Goal: Contribute content: Contribute content

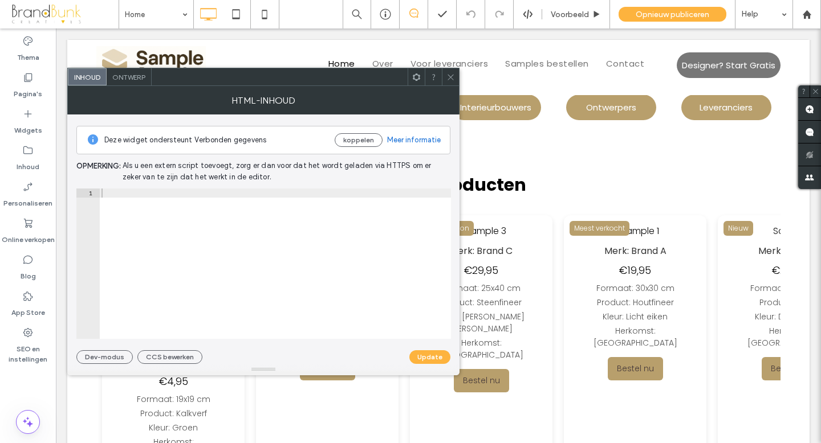
scroll to position [444, 0]
click at [448, 78] on use at bounding box center [450, 77] width 6 height 6
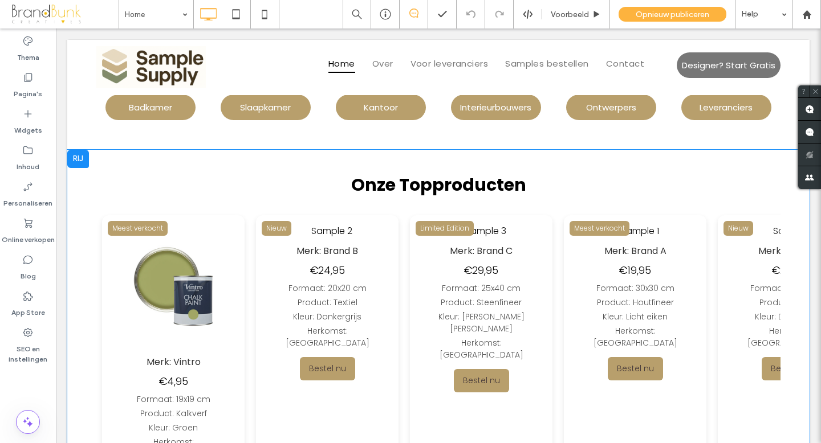
click at [234, 278] on div "Nieuw Merk: Brand B €24,95 Formaat: 20x20 cm Product: Textiel Kleur: Donkergrij…" at bounding box center [273, 357] width 142 height 285
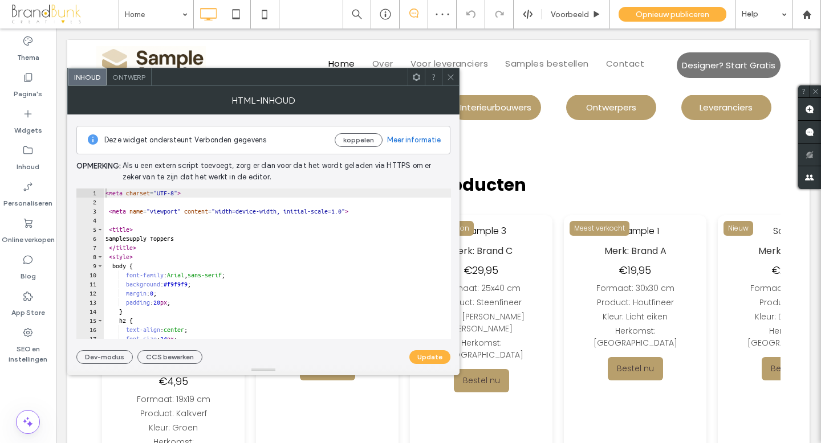
click at [448, 75] on use at bounding box center [450, 77] width 6 height 6
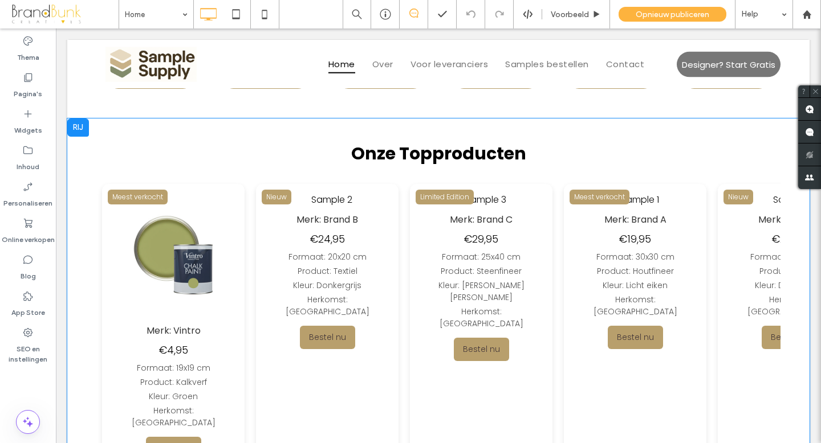
scroll to position [476, 0]
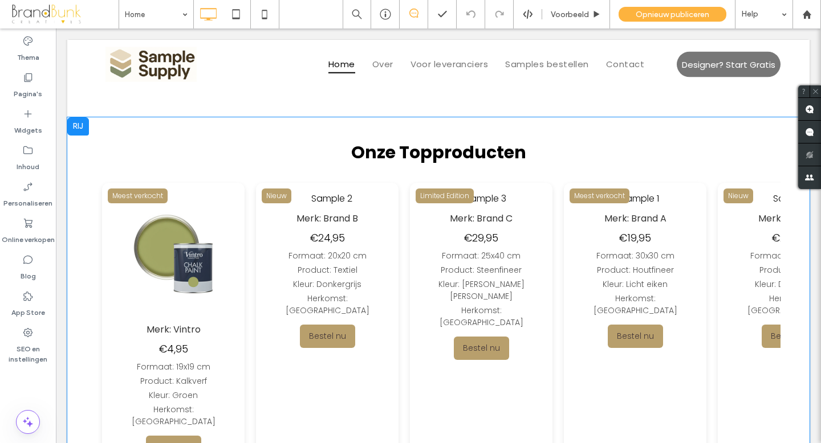
click at [693, 250] on div "Formaat: 20x20 cm" at bounding box center [755, 256] width 125 height 12
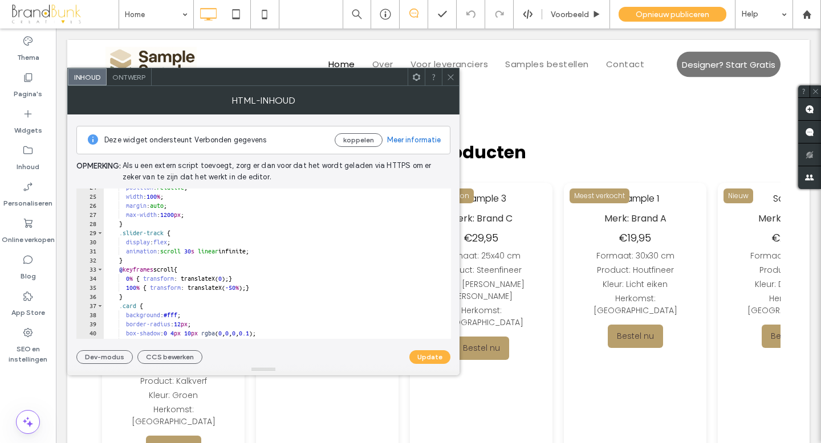
scroll to position [217, 0]
click at [451, 83] on span at bounding box center [450, 76] width 9 height 17
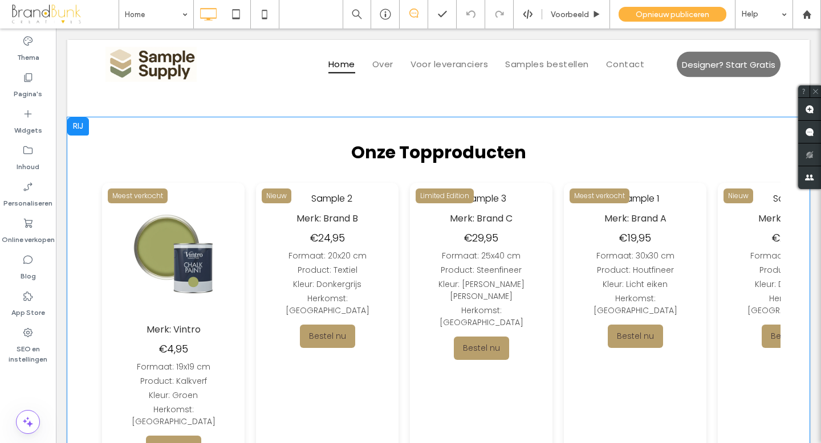
click at [285, 274] on div "Product: Textiel" at bounding box center [272, 270] width 125 height 12
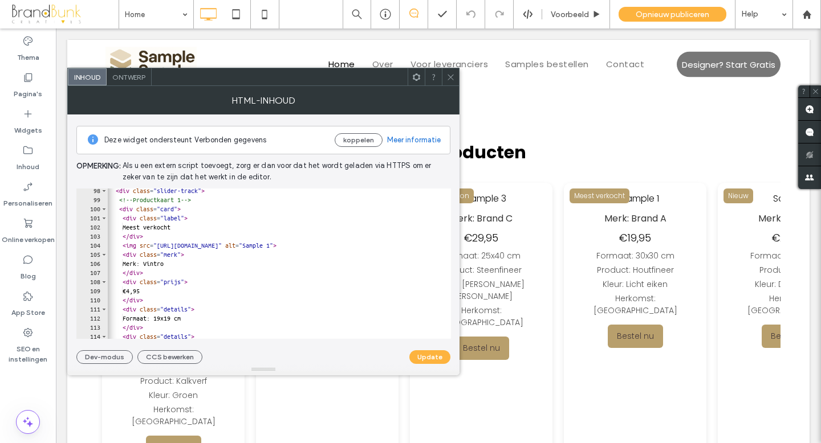
scroll to position [0, 1]
click at [452, 79] on icon at bounding box center [450, 77] width 9 height 9
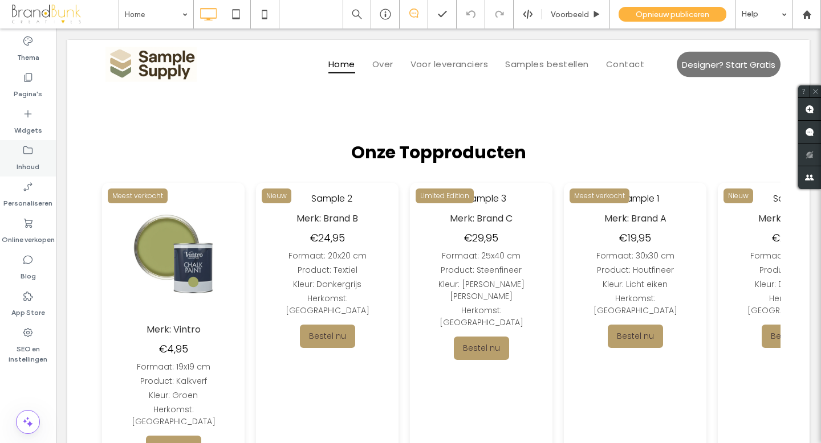
click at [32, 163] on label "Inhoud" at bounding box center [28, 164] width 23 height 16
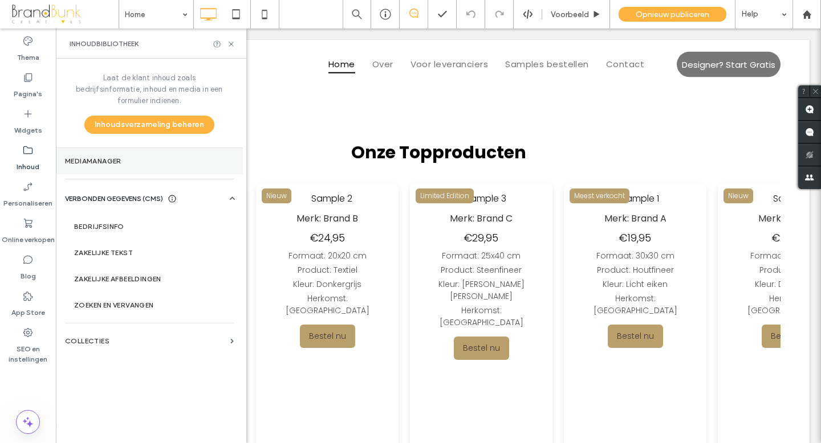
click at [103, 157] on label "Mediamanager" at bounding box center [149, 161] width 169 height 8
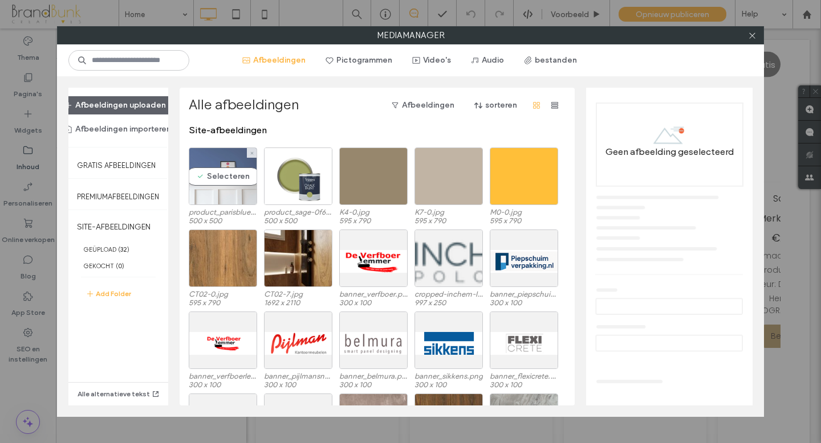
click at [221, 193] on div "Selecteren" at bounding box center [223, 177] width 68 height 58
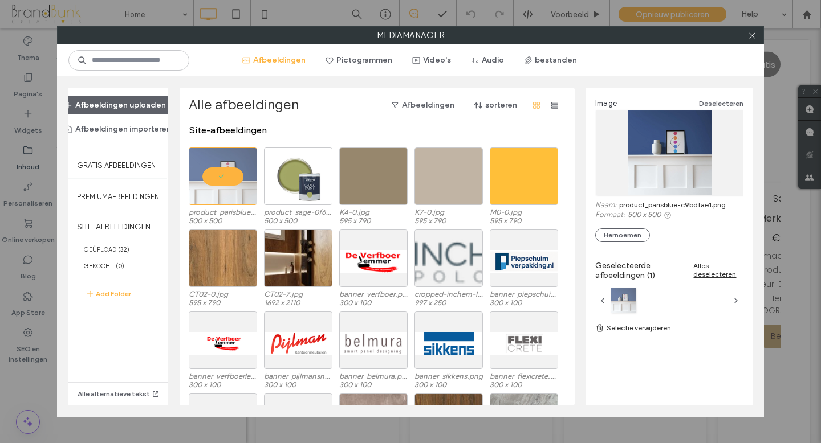
click at [660, 203] on link "product_parisblue-c9bdfae1.png" at bounding box center [672, 205] width 107 height 9
click at [748, 37] on icon at bounding box center [752, 35] width 9 height 9
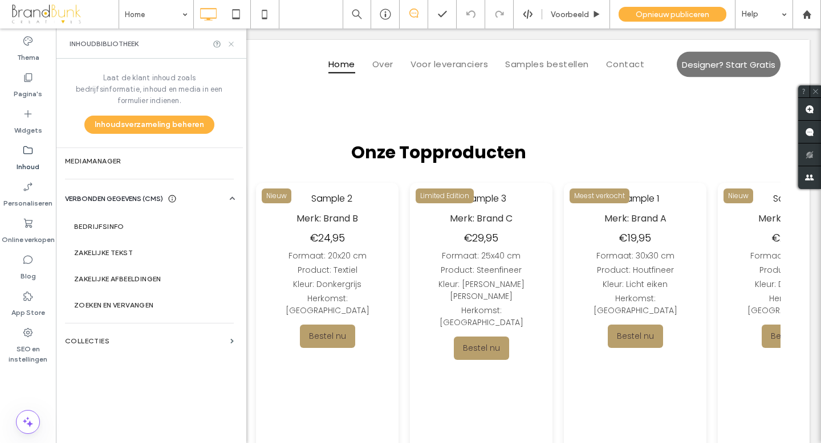
click at [231, 44] on icon at bounding box center [231, 44] width 9 height 9
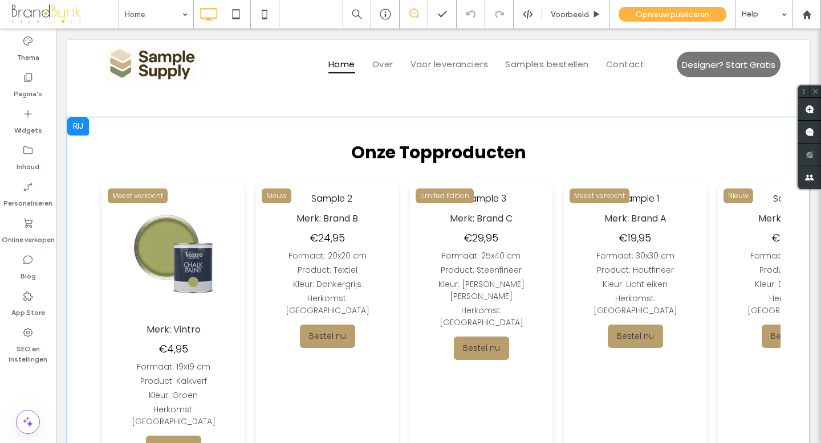
click at [243, 236] on div "€24,95" at bounding box center [251, 237] width 125 height 15
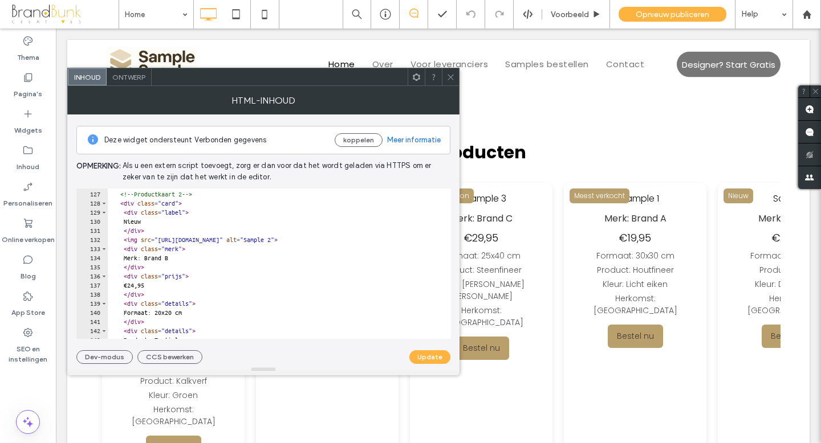
scroll to position [1147, 0]
drag, startPoint x: 166, startPoint y: 240, endPoint x: 309, endPoint y: 241, distance: 143.6
click at [309, 241] on div "</ div > <!-- Productkaart 2 --> < div class = "card" > < div class = "label" >…" at bounding box center [330, 265] width 444 height 169
paste textarea "**********"
type textarea "**********"
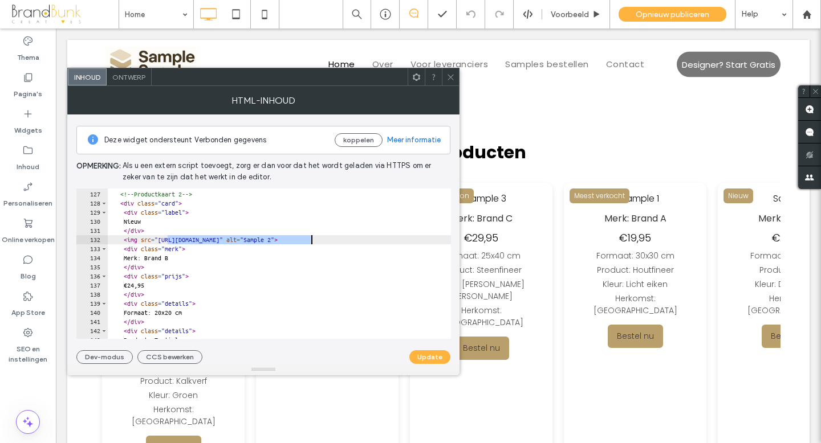
scroll to position [0, 61]
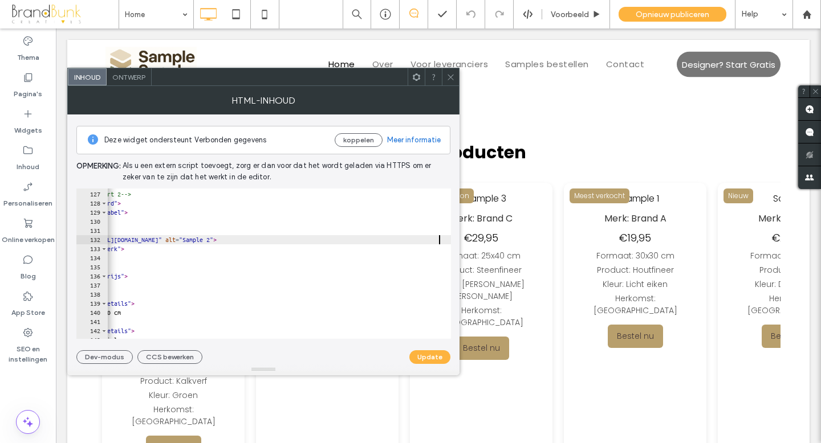
click at [450, 79] on icon at bounding box center [450, 77] width 9 height 9
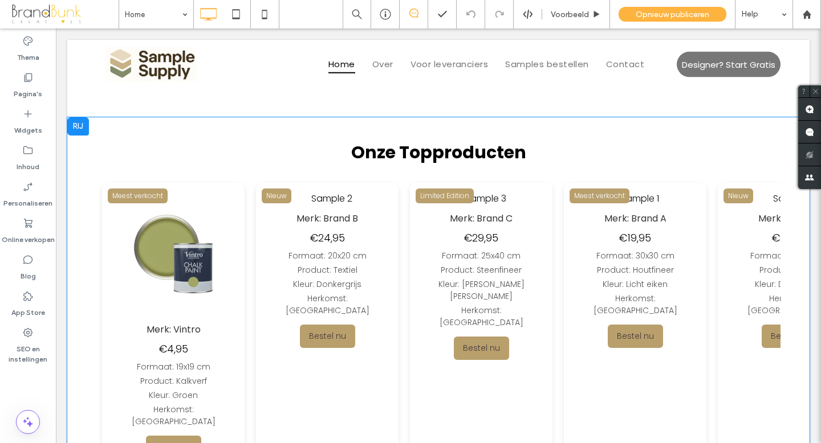
click at [310, 254] on div "Formaat: 20x20 cm" at bounding box center [269, 256] width 125 height 12
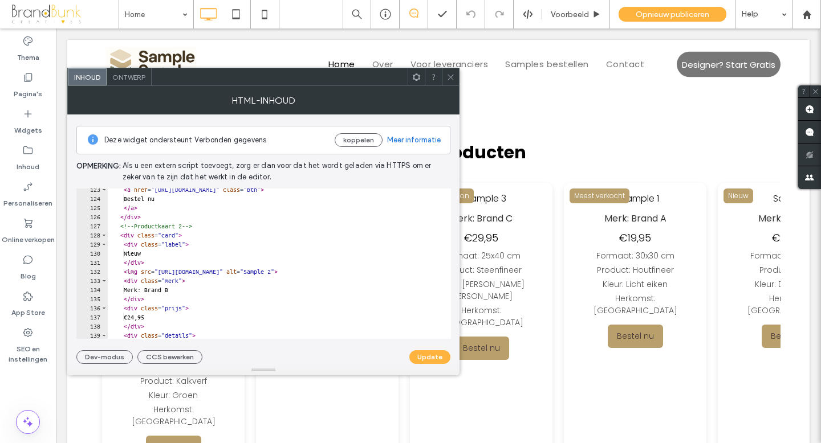
scroll to position [1116, 0]
drag, startPoint x: 167, startPoint y: 271, endPoint x: 311, endPoint y: 272, distance: 144.2
click at [311, 272] on div "< a href = "[URL][DOMAIN_NAME]" class = "btn" > Bestel nu </ a > </ div > <!-- …" at bounding box center [330, 269] width 444 height 169
paste textarea "**********"
type textarea "**********"
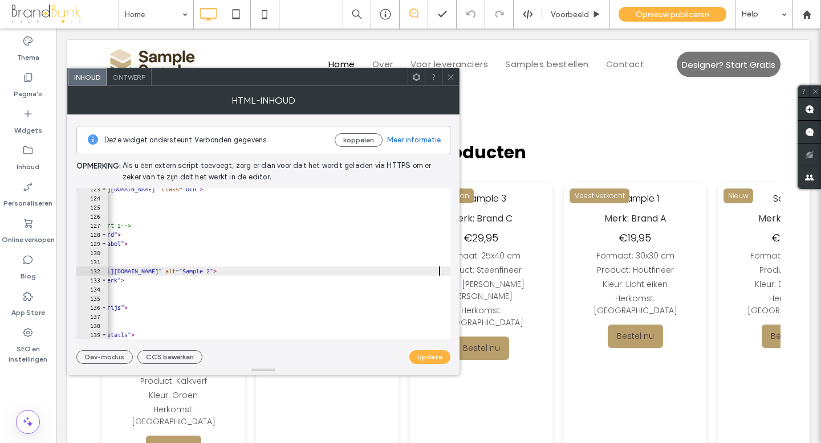
scroll to position [0, 61]
click at [423, 355] on button "Update" at bounding box center [429, 357] width 41 height 14
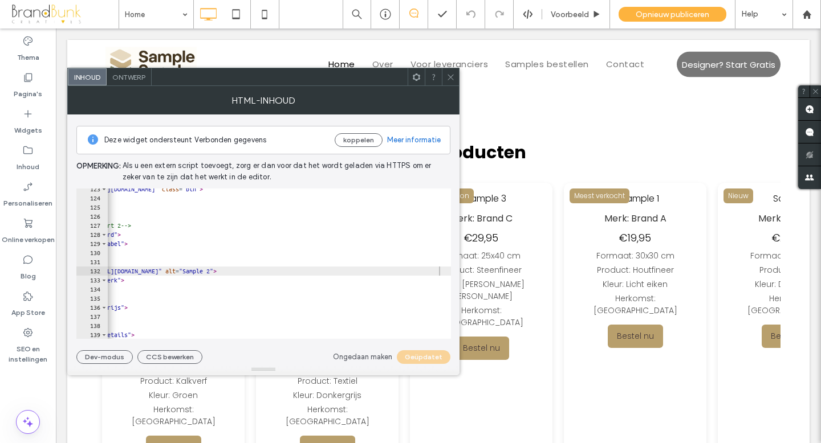
click at [450, 80] on icon at bounding box center [450, 77] width 9 height 9
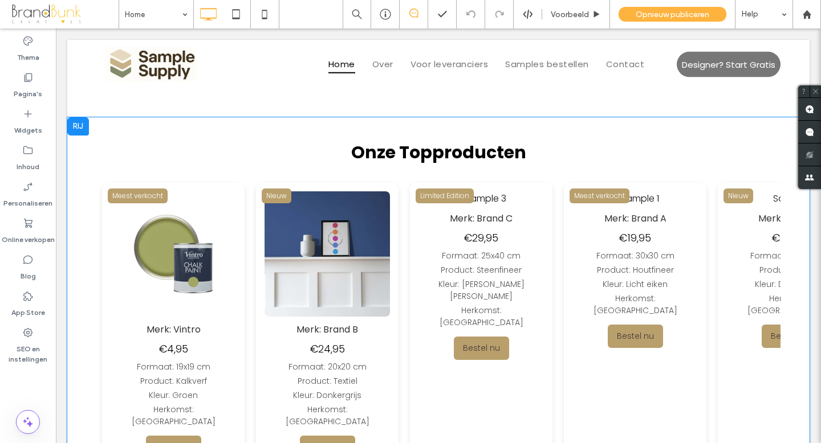
click at [244, 261] on img at bounding box center [259, 253] width 125 height 125
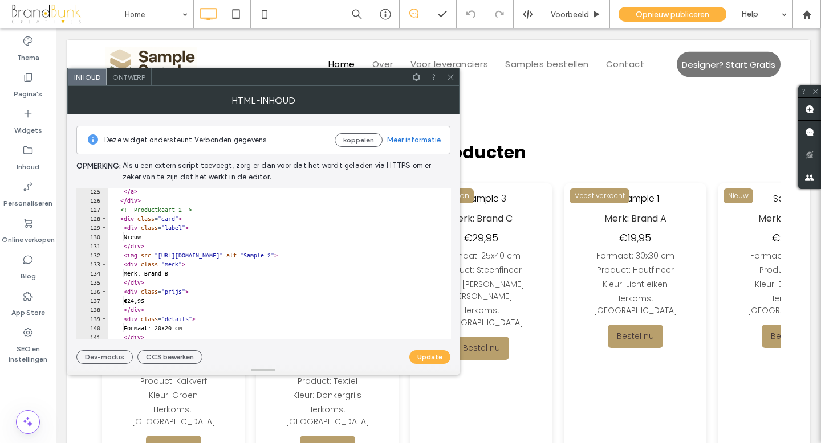
scroll to position [1133, 0]
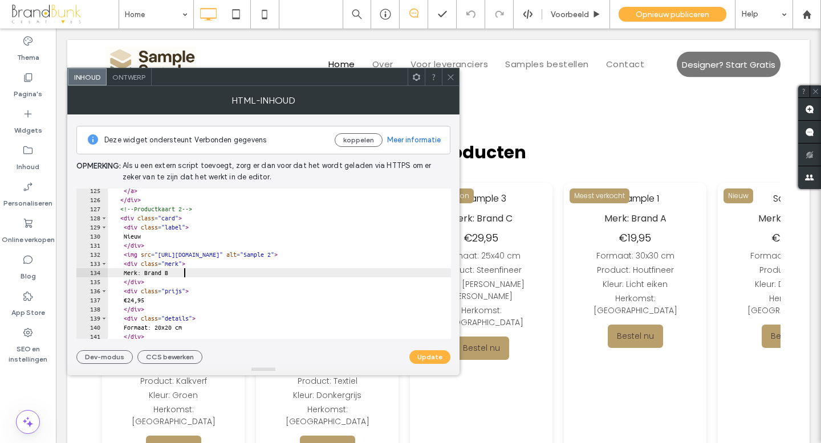
click at [185, 275] on div "</ a > </ div > <!-- Productkaart 2 --> < div class = "card" > < div class = "l…" at bounding box center [340, 270] width 464 height 169
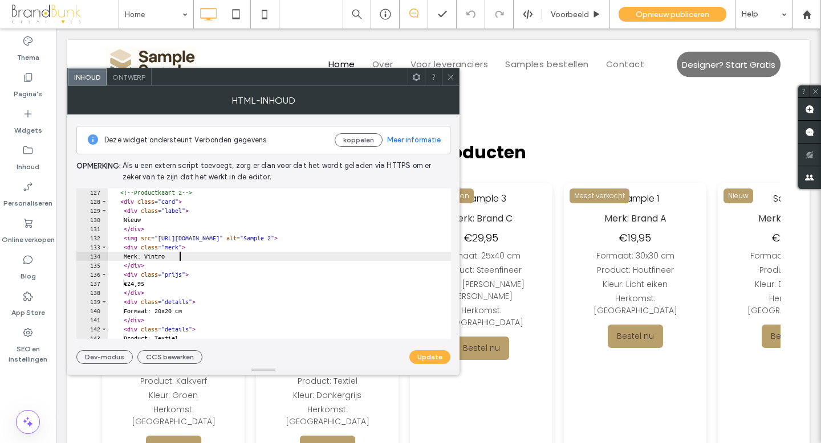
scroll to position [1152, 0]
click at [137, 282] on div "<!-- Productkaart 2 --> < div class = "card" > < div class = "label" > Nieuw </…" at bounding box center [340, 269] width 464 height 169
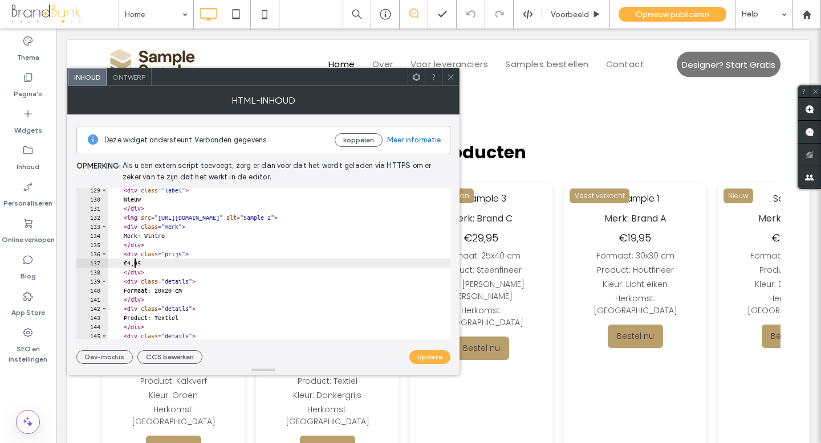
scroll to position [1170, 0]
click at [175, 292] on div "< div class = "label" > Nieuw </ div > < img src = "[URL][DOMAIN_NAME]" alt = "…" at bounding box center [340, 270] width 464 height 169
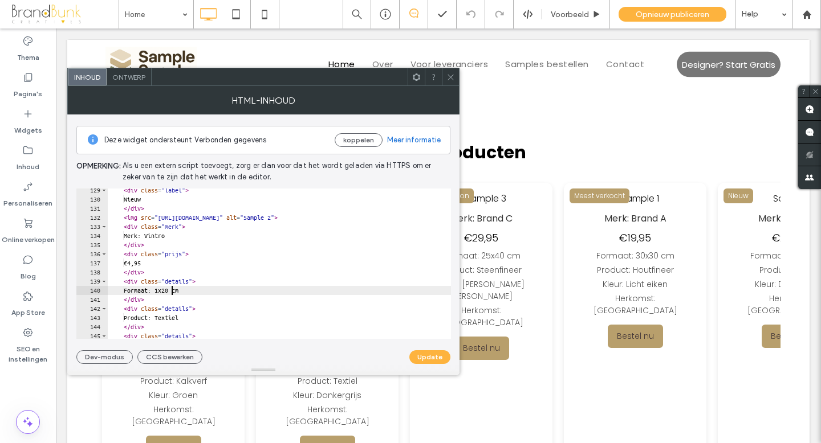
scroll to position [0, 5]
click at [189, 291] on div "< div class = "label" > Nieuw </ div > < img src = "[URL][DOMAIN_NAME]" alt = "…" at bounding box center [340, 270] width 464 height 169
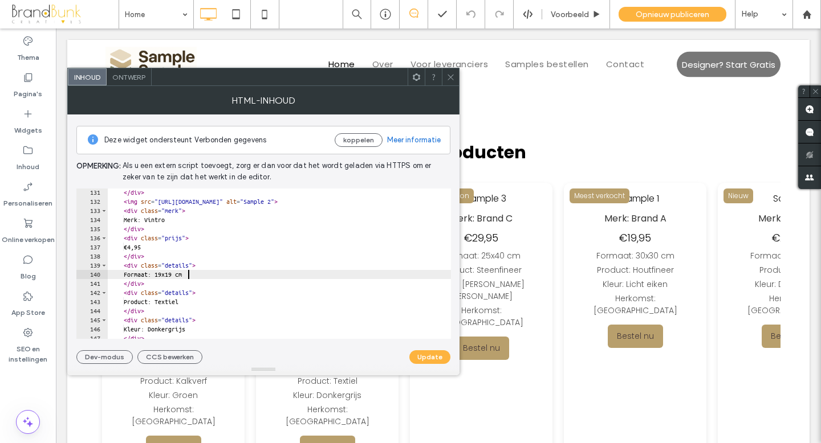
scroll to position [1186, 0]
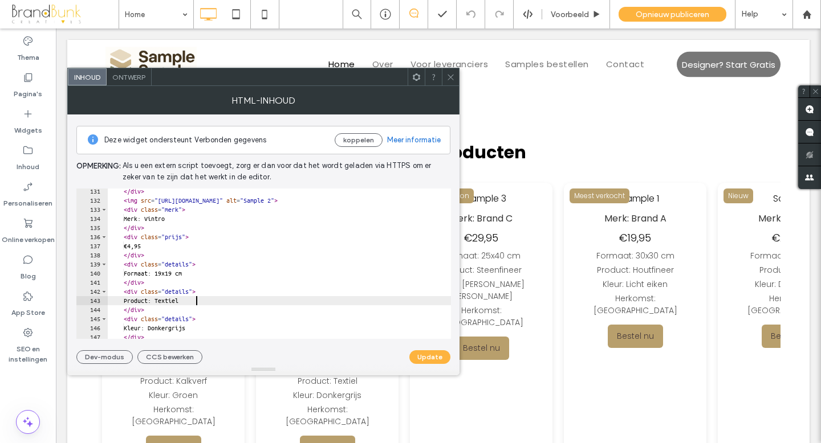
click at [197, 303] on div "</ div > < img src = "[URL][DOMAIN_NAME]" alt = "Sample 2" > < div class = "mer…" at bounding box center [340, 271] width 464 height 169
drag, startPoint x: 197, startPoint y: 303, endPoint x: 169, endPoint y: 303, distance: 27.4
click at [169, 303] on div "</ div > < img src = "[URL][DOMAIN_NAME]" alt = "Sample 2" > < div class = "mer…" at bounding box center [340, 271] width 464 height 169
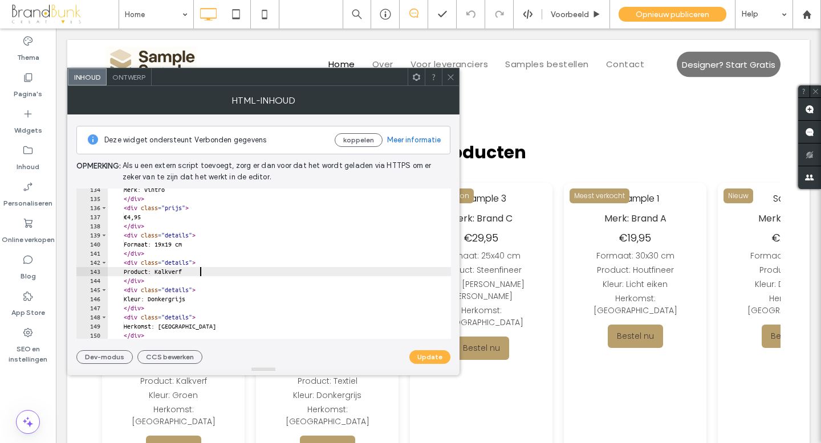
scroll to position [1218, 0]
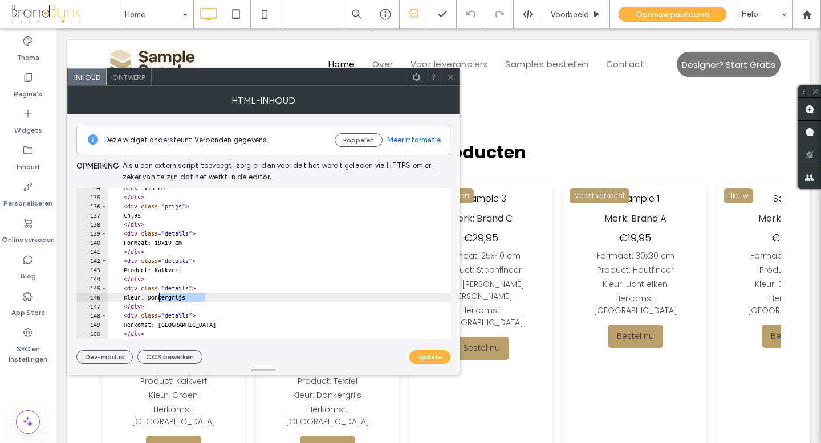
drag, startPoint x: 205, startPoint y: 300, endPoint x: 161, endPoint y: 299, distance: 44.5
click at [161, 299] on div "Merk: Vintro </ div > < div class = "prijs" > €4,95 </ div > < div class = "det…" at bounding box center [340, 267] width 464 height 169
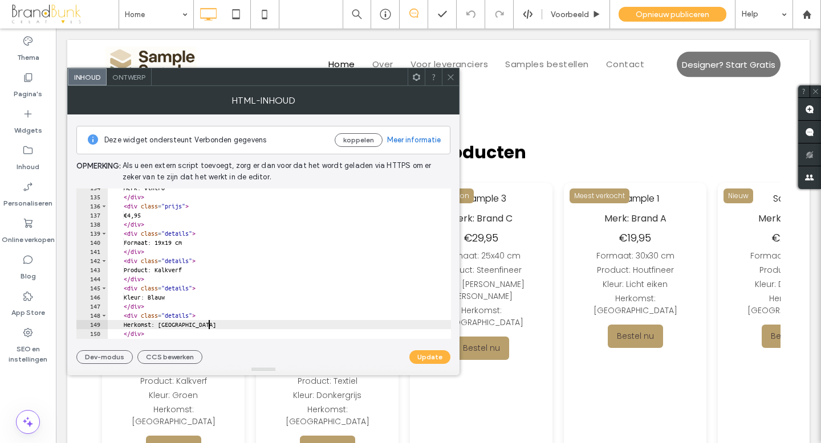
click at [211, 327] on div "Merk: Vintro </ div > < div class = "prijs" > €4,95 </ div > < div class = "det…" at bounding box center [340, 267] width 464 height 169
type textarea "**********"
click at [420, 353] on button "Update" at bounding box center [429, 357] width 41 height 14
click at [451, 77] on icon at bounding box center [450, 77] width 9 height 9
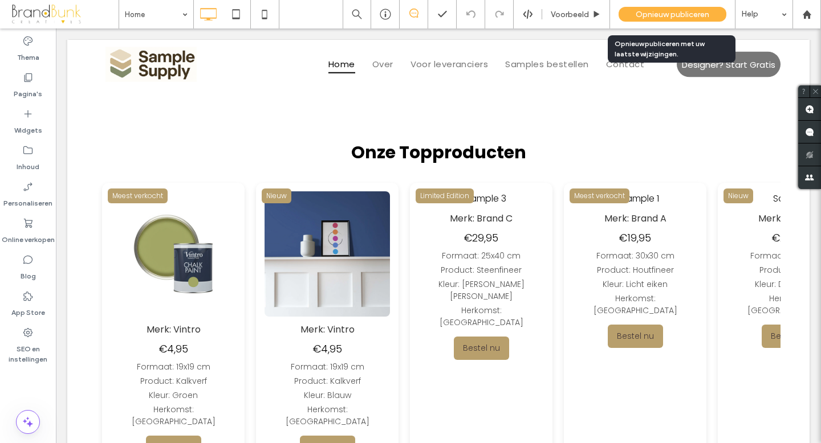
click at [657, 11] on span "Opnieuw publiceren" at bounding box center [672, 15] width 74 height 10
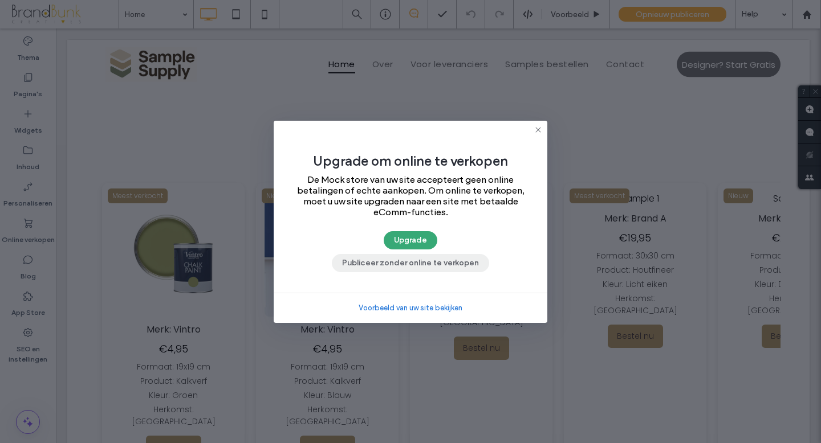
click at [439, 266] on button "Publiceer zonder online te verkopen" at bounding box center [410, 263] width 157 height 18
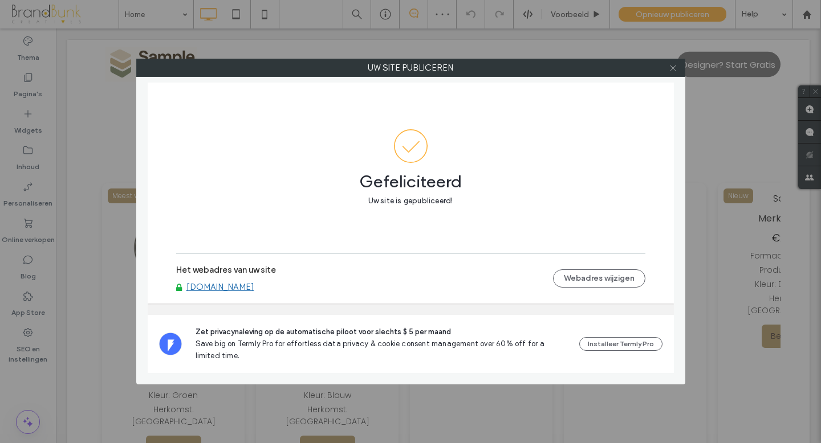
click at [671, 67] on icon at bounding box center [672, 68] width 9 height 9
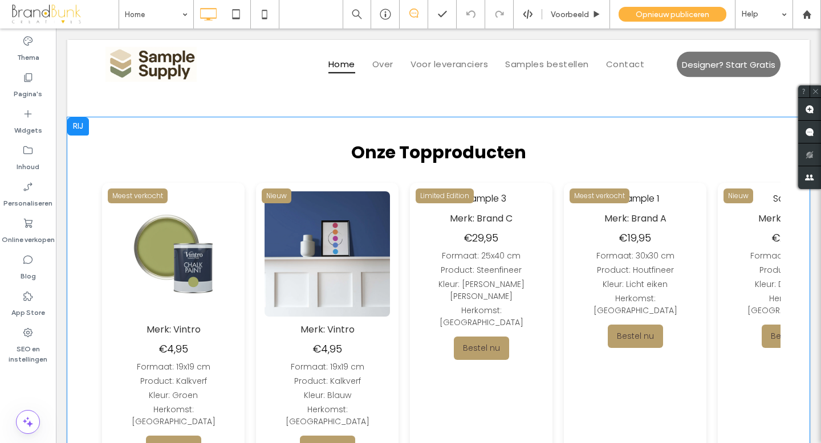
click at [314, 248] on div "Limited Edition Merk: Brand C €29,95 Formaat: 25x40 cm Product: Steenfineer Kle…" at bounding box center [385, 325] width 142 height 285
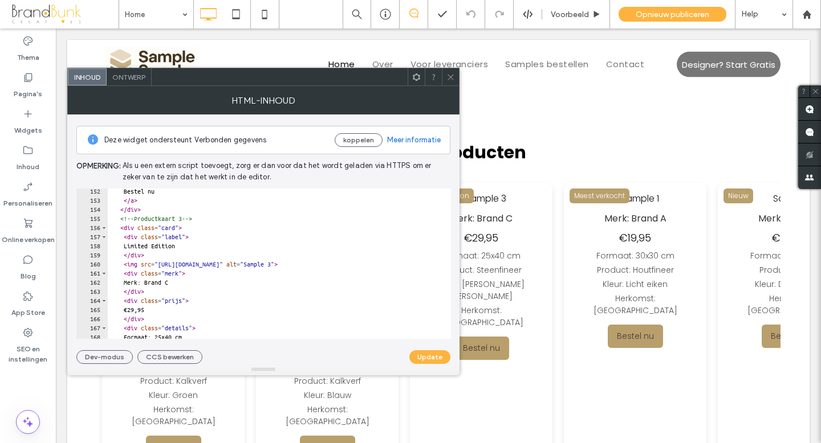
scroll to position [1380, 0]
click at [450, 80] on icon at bounding box center [450, 77] width 9 height 9
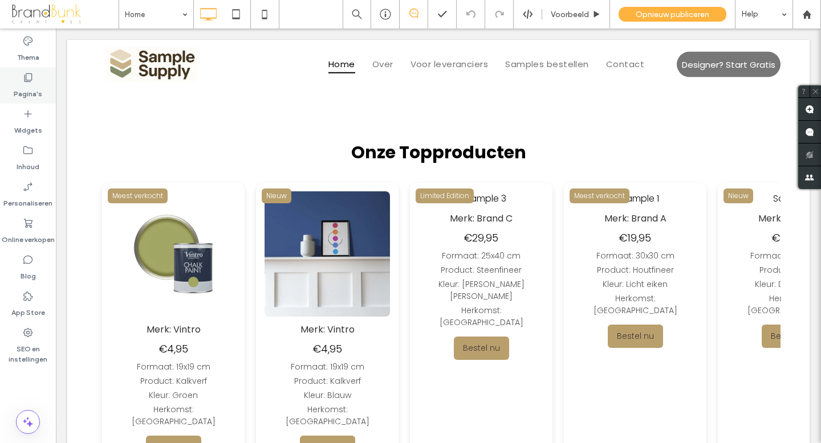
click at [34, 94] on label "Pagina's" at bounding box center [28, 91] width 28 height 16
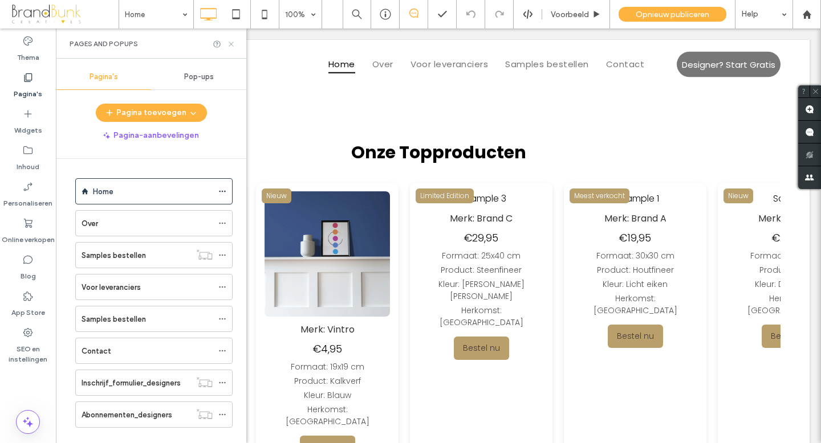
click at [229, 46] on use at bounding box center [230, 44] width 5 height 5
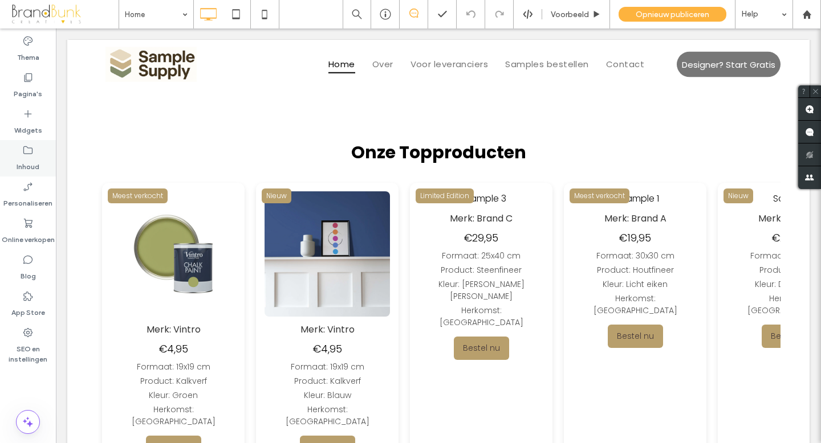
click at [34, 164] on label "Inhoud" at bounding box center [28, 164] width 23 height 16
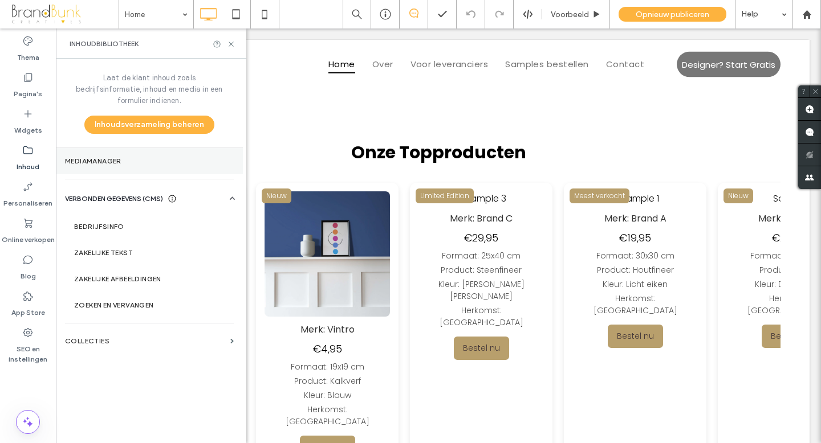
click at [116, 157] on label "Mediamanager" at bounding box center [149, 161] width 169 height 8
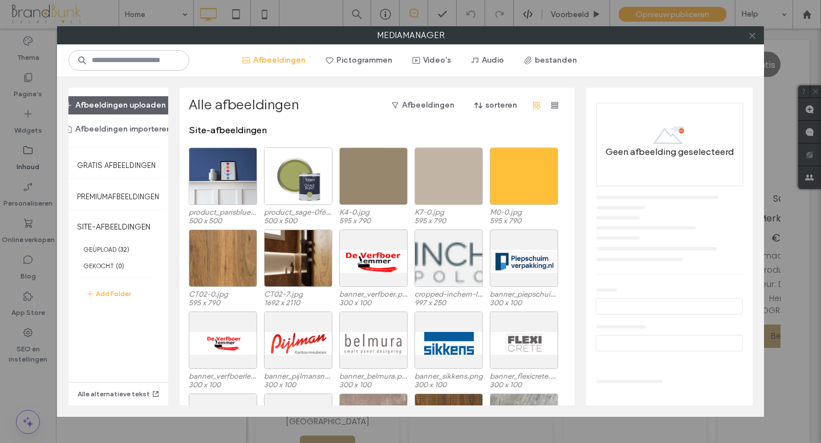
click at [750, 36] on use at bounding box center [752, 35] width 6 height 6
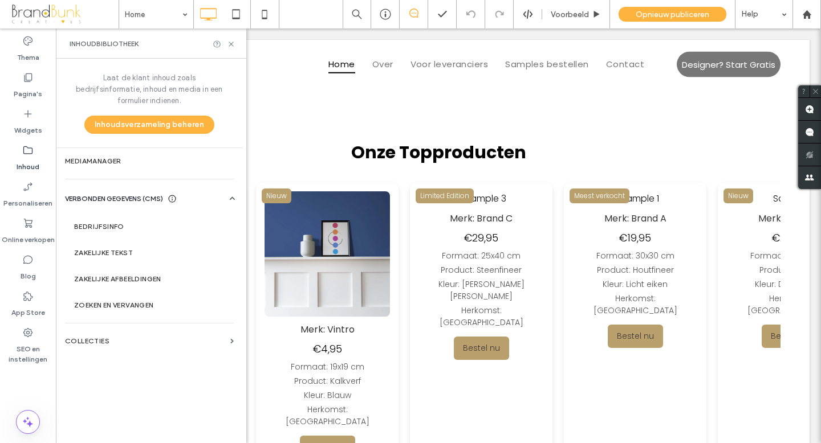
click at [33, 156] on label "Inhoud" at bounding box center [28, 164] width 23 height 16
click at [101, 157] on label "Mediamanager" at bounding box center [149, 161] width 169 height 8
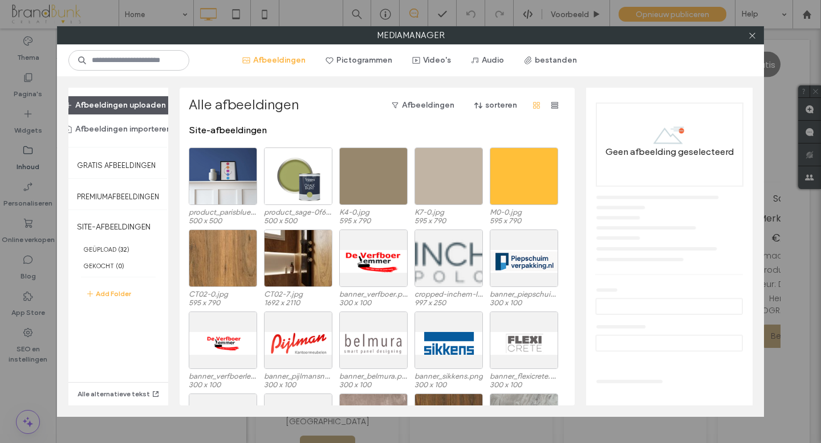
click at [123, 105] on button "Afbeeldingen uploaden" at bounding box center [115, 105] width 121 height 18
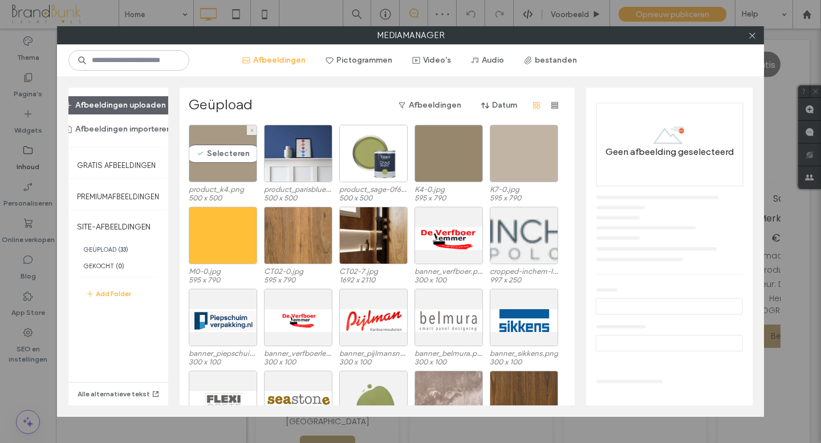
click at [235, 173] on div "Selecteren" at bounding box center [223, 154] width 68 height 58
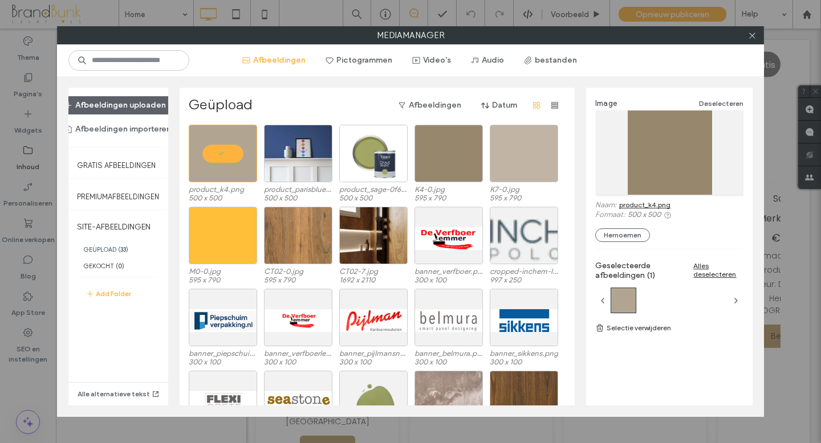
click at [635, 203] on link "product_k4.png" at bounding box center [644, 205] width 51 height 9
click at [749, 35] on icon at bounding box center [752, 35] width 9 height 9
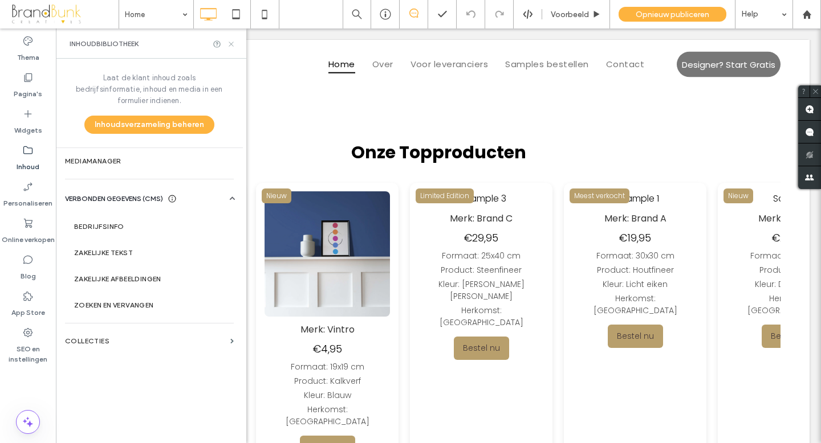
click at [231, 46] on icon at bounding box center [231, 44] width 9 height 9
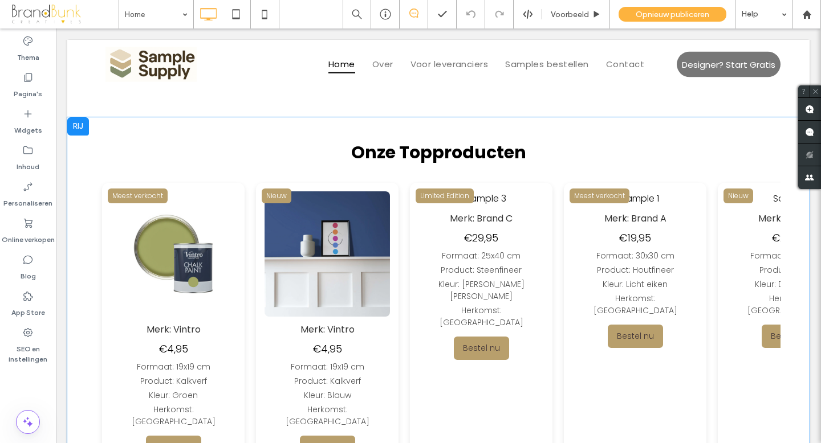
click at [304, 233] on div "€29,95" at bounding box center [366, 237] width 125 height 15
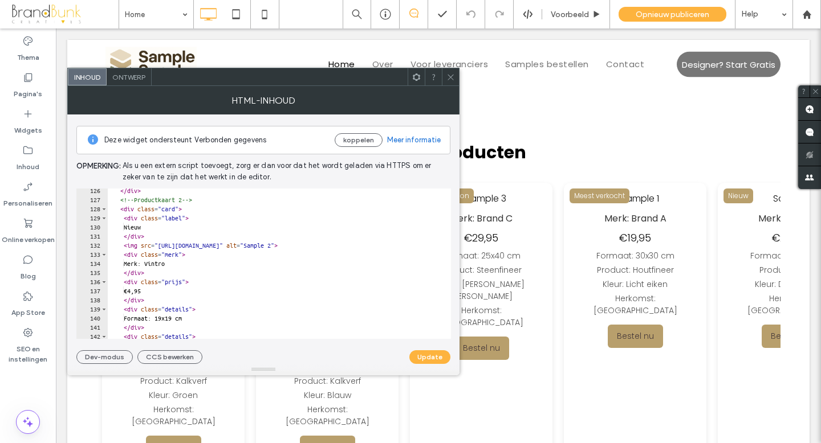
scroll to position [1153, 0]
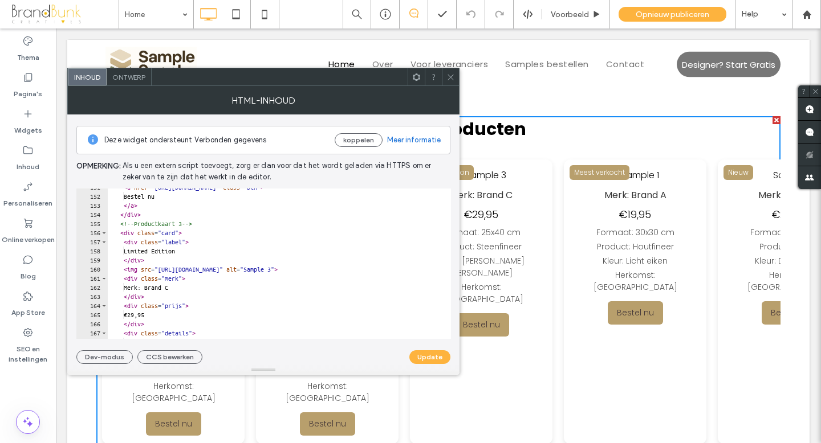
scroll to position [1373, 0]
drag, startPoint x: 169, startPoint y: 270, endPoint x: 311, endPoint y: 270, distance: 142.5
click at [311, 270] on div "< a href = "https://buy.stripe.com/testlink2" class = "btn" > Bestel nu </ a > …" at bounding box center [340, 267] width 464 height 169
paste textarea "**********"
click at [184, 288] on div "< a href = "https://buy.stripe.com/testlink2" class = "btn" > Bestel nu </ a > …" at bounding box center [340, 267] width 464 height 169
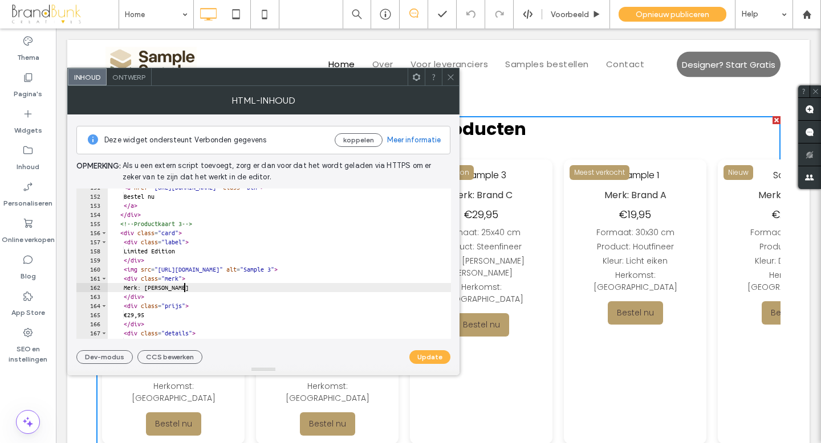
scroll to position [0, 5]
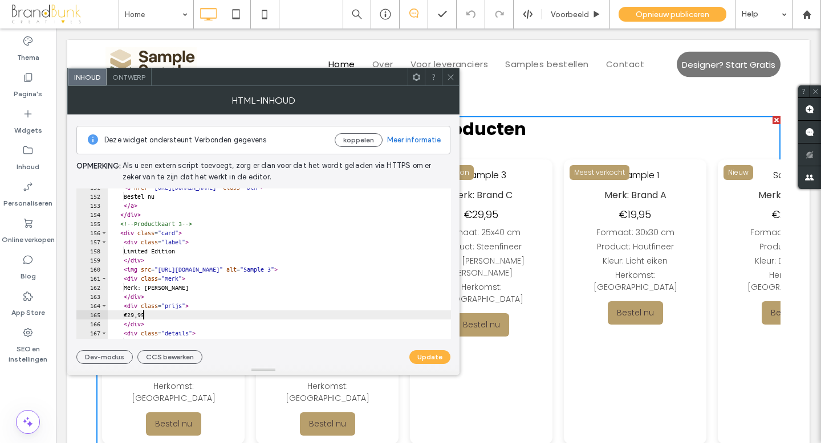
click at [142, 315] on div "< a href = "https://buy.stripe.com/testlink2" class = "btn" > Bestel nu </ a > …" at bounding box center [340, 267] width 464 height 169
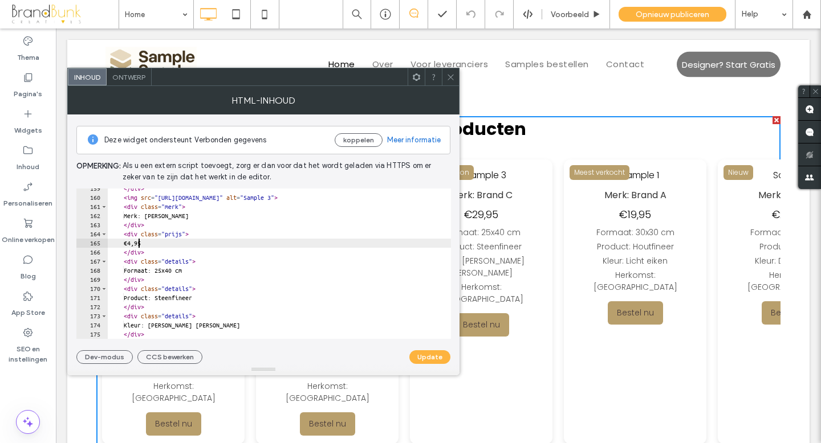
scroll to position [1448, 0]
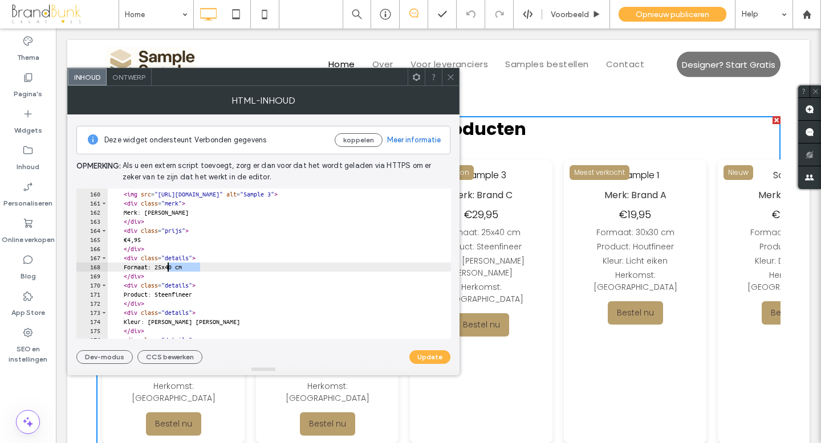
drag, startPoint x: 199, startPoint y: 268, endPoint x: 169, endPoint y: 268, distance: 30.8
click at [169, 268] on div "</ div > < img src = "https://irp.cdn-website.com/7603cc1a/dms3rep/multi/produc…" at bounding box center [340, 265] width 464 height 169
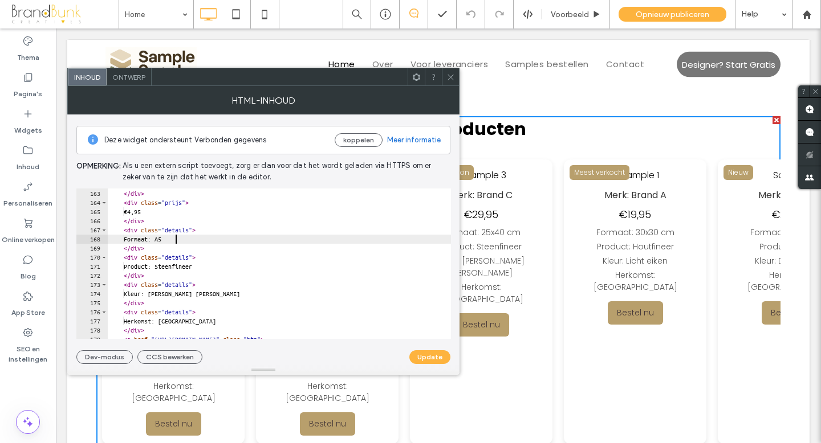
scroll to position [1479, 0]
click at [212, 266] on div "</ div > < div class = "prijs" > €4,95 </ div > < div class = "details" > Forma…" at bounding box center [340, 271] width 464 height 169
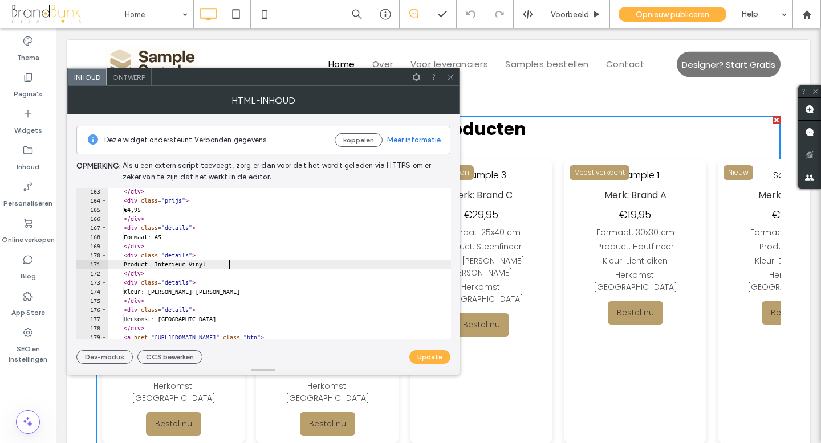
scroll to position [0, 9]
click at [209, 292] on div "</ div > < div class = "prijs" > €4,95 </ div > < div class = "details" > Forma…" at bounding box center [340, 271] width 464 height 169
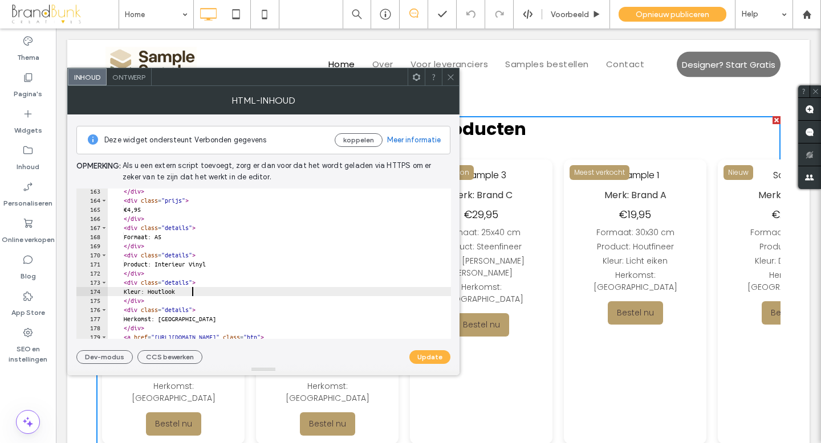
scroll to position [0, 6]
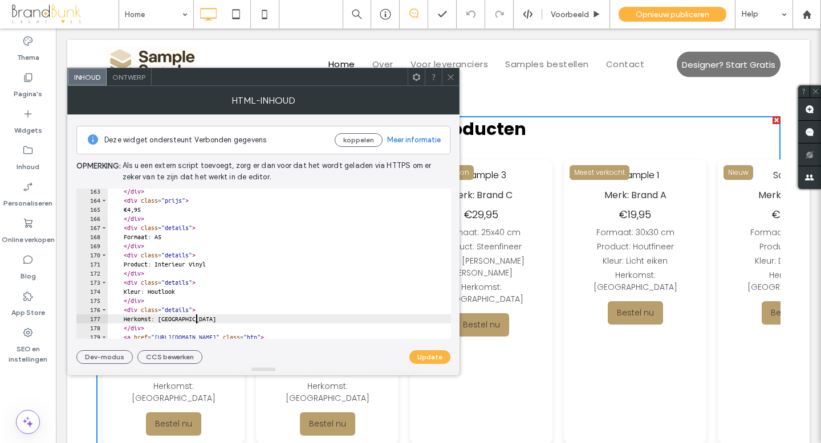
click at [197, 320] on div "</ div > < div class = "prijs" > €4,95 </ div > < div class = "details" > Forma…" at bounding box center [340, 271] width 464 height 169
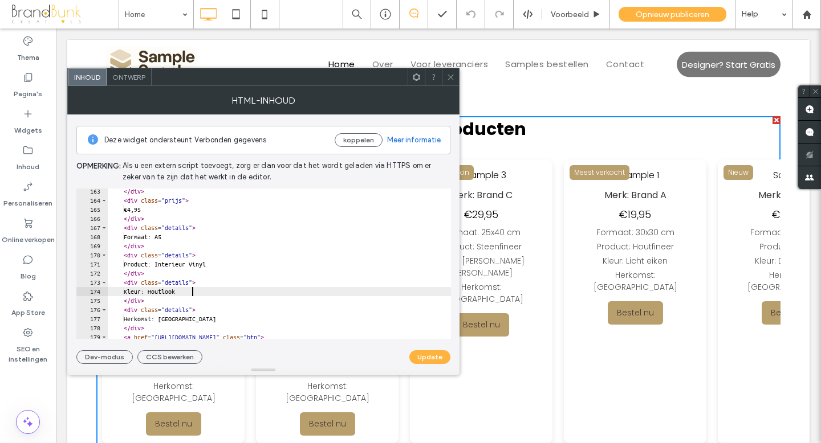
click at [192, 294] on div "</ div > < div class = "prijs" > €4,95 </ div > < div class = "details" > Forma…" at bounding box center [340, 271] width 464 height 169
type textarea "**********"
click at [424, 357] on button "Update" at bounding box center [429, 357] width 41 height 14
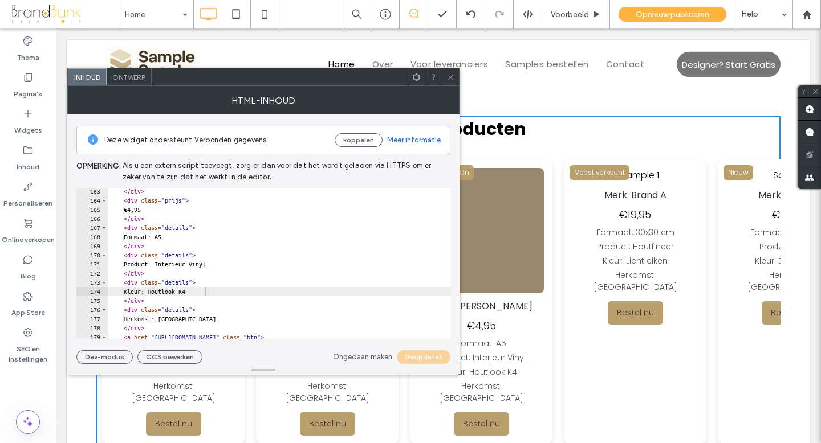
click at [450, 77] on use at bounding box center [450, 77] width 6 height 6
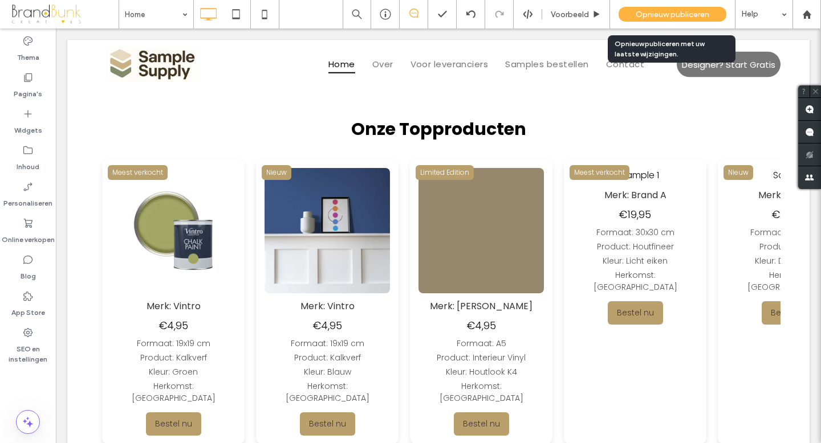
click at [642, 13] on span "Opnieuw publiceren" at bounding box center [672, 15] width 74 height 10
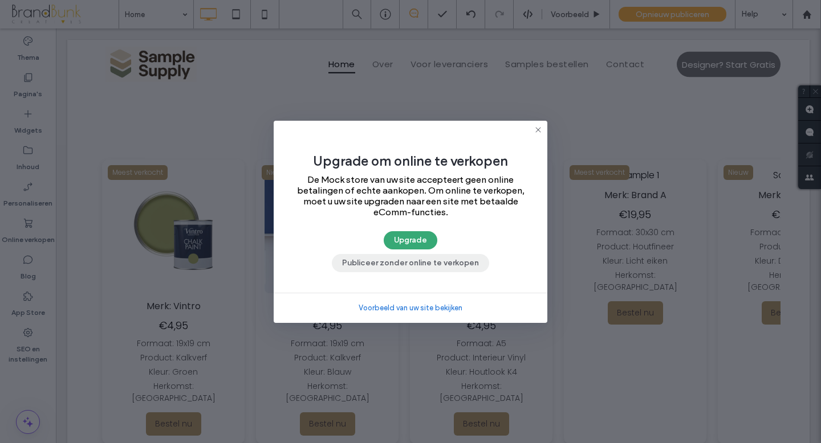
click at [444, 265] on button "Publiceer zonder online te verkopen" at bounding box center [410, 263] width 157 height 18
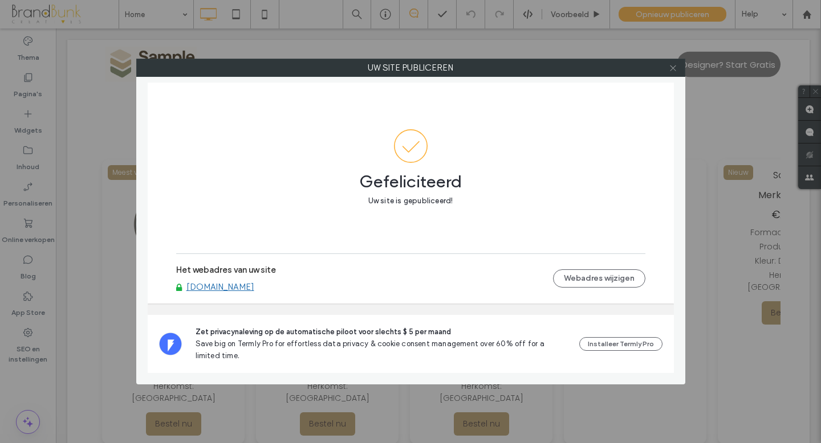
click at [672, 70] on icon at bounding box center [672, 68] width 9 height 9
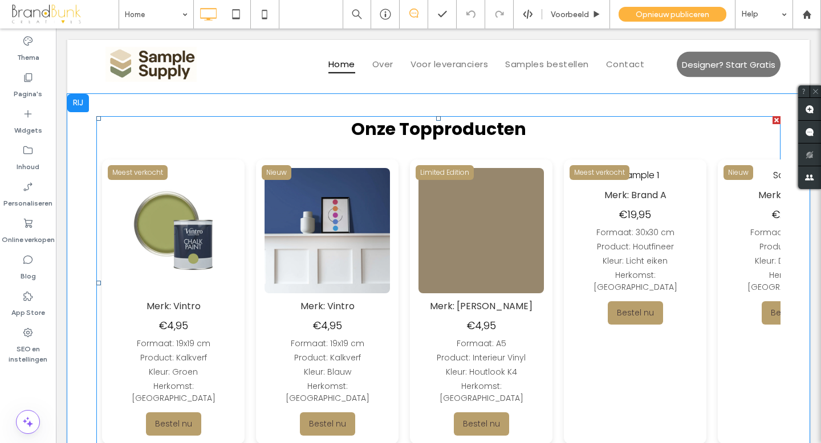
click at [304, 240] on span at bounding box center [438, 283] width 684 height 334
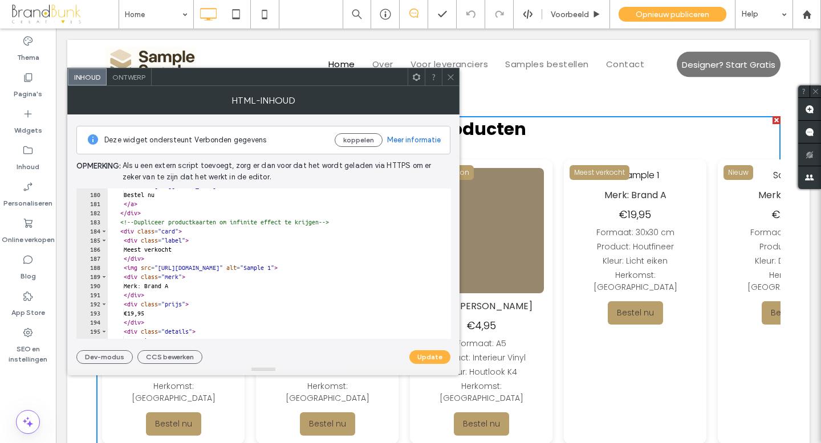
scroll to position [1630, 0]
click at [447, 81] on span at bounding box center [450, 76] width 9 height 17
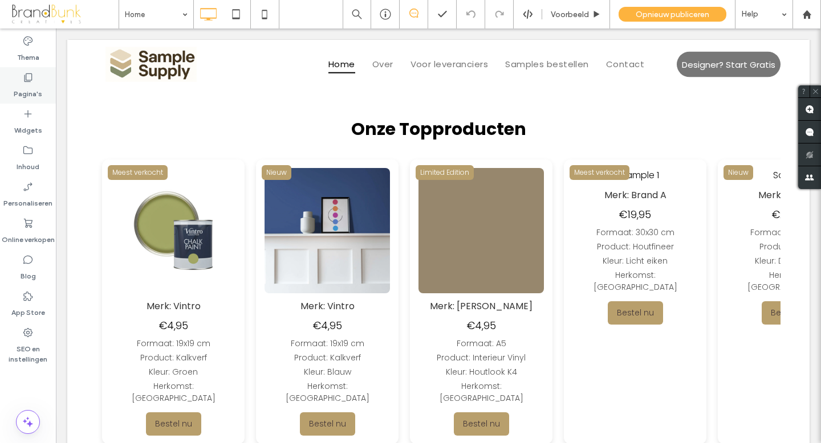
click at [32, 91] on label "Pagina's" at bounding box center [28, 91] width 28 height 16
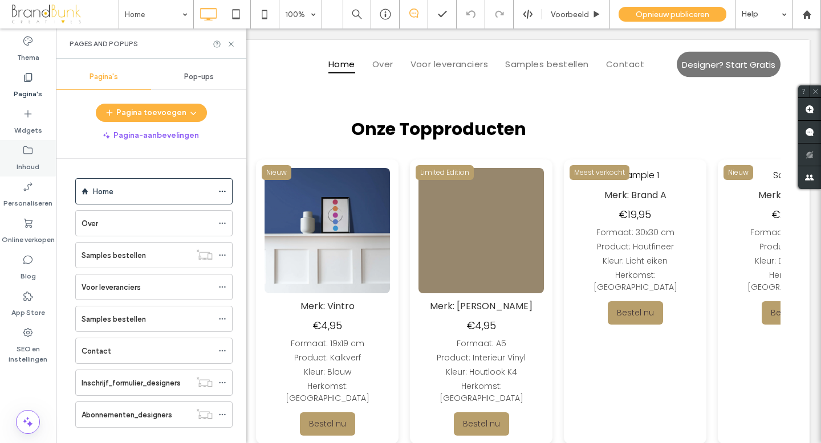
click at [27, 162] on label "Inhoud" at bounding box center [28, 164] width 23 height 16
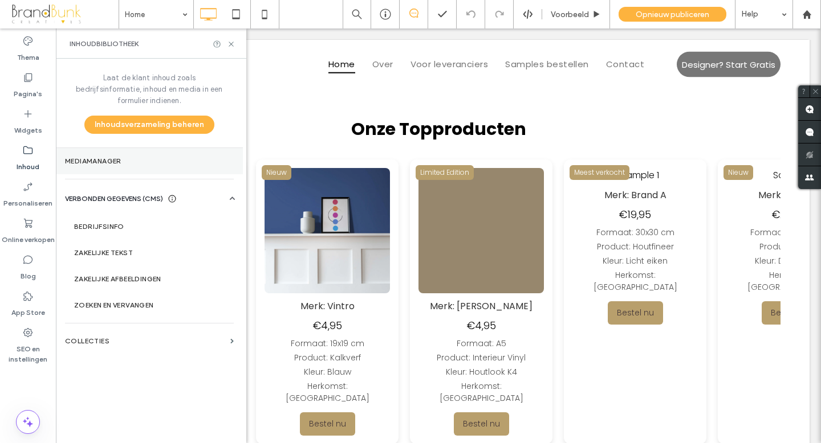
click at [101, 157] on label "Mediamanager" at bounding box center [149, 161] width 169 height 8
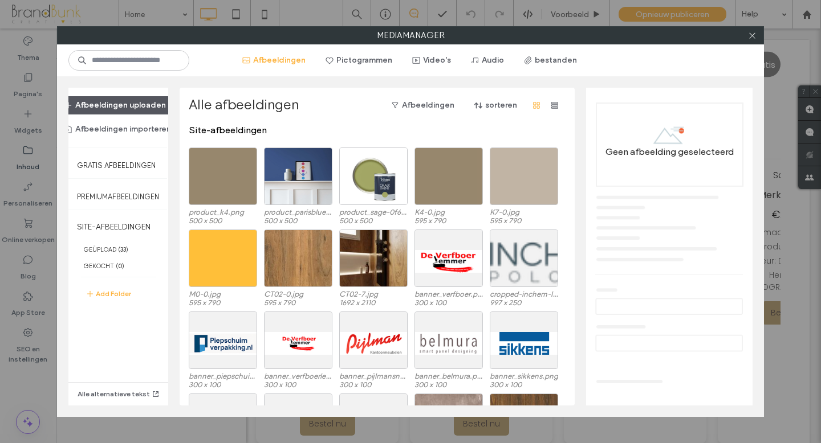
click at [121, 107] on button "Afbeeldingen uploaden" at bounding box center [115, 105] width 121 height 18
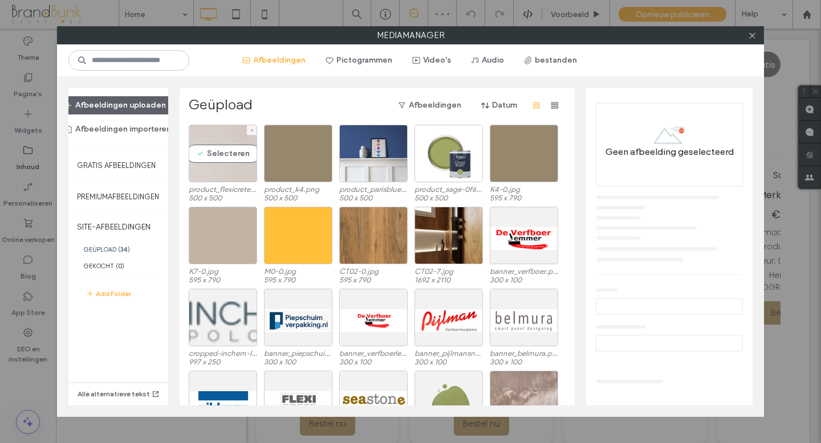
click at [224, 176] on div "Selecteren" at bounding box center [223, 154] width 68 height 58
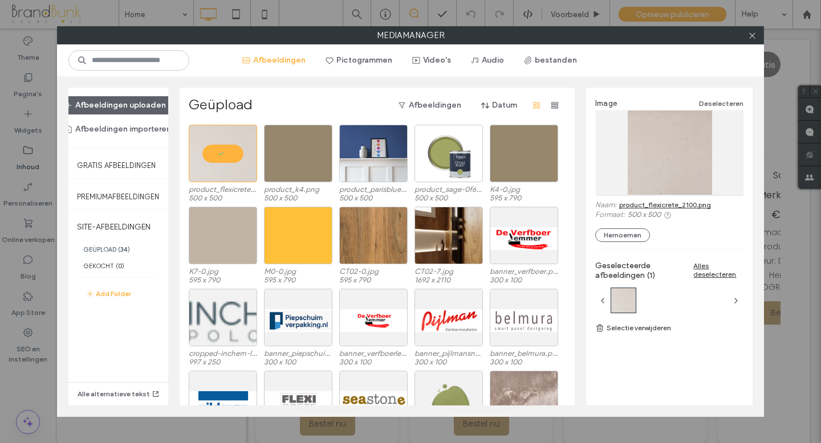
click at [635, 207] on link "product_flexicrete_2100.png" at bounding box center [665, 205] width 92 height 9
click at [751, 39] on icon at bounding box center [752, 35] width 9 height 9
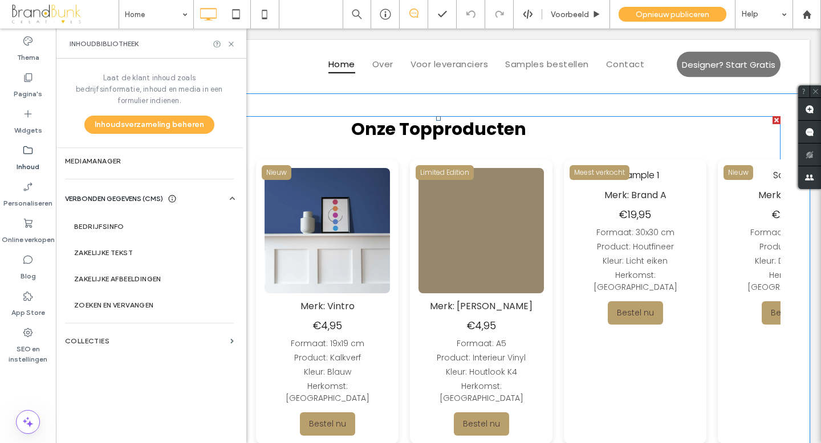
click at [438, 206] on span at bounding box center [438, 283] width 684 height 334
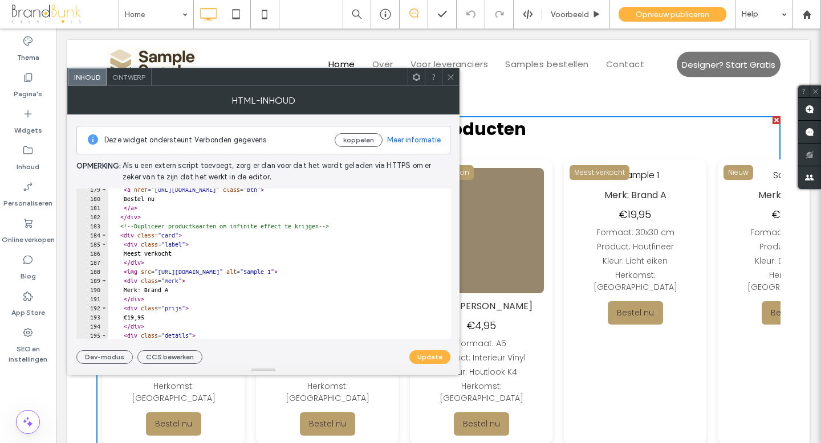
scroll to position [1626, 0]
drag, startPoint x: 168, startPoint y: 273, endPoint x: 311, endPoint y: 268, distance: 143.1
click at [311, 268] on div "< a href = "https://buy.stripe.com/testlink3" class = "btn" > Bestel nu </ a > …" at bounding box center [340, 269] width 464 height 169
paste textarea "**********"
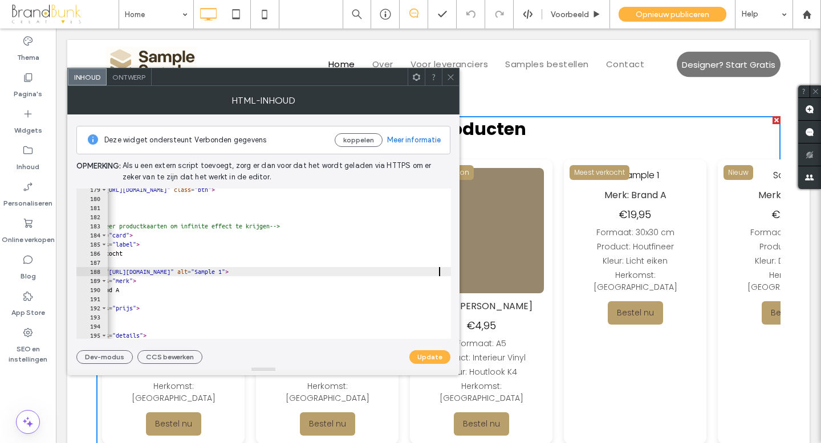
scroll to position [0, 49]
click at [421, 355] on button "Update" at bounding box center [429, 357] width 41 height 14
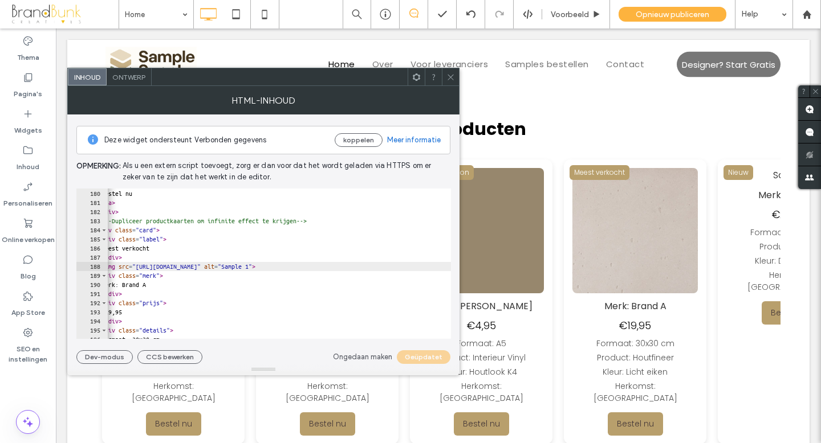
scroll to position [0, 0]
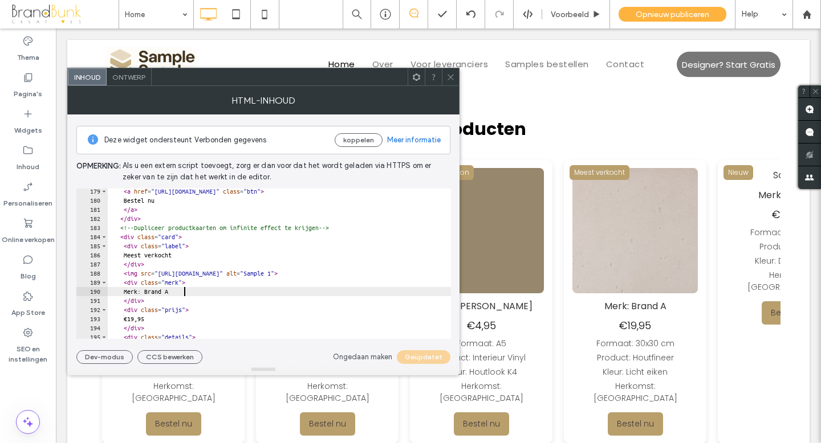
click at [184, 292] on div "< a href = "https://buy.stripe.com/testlink3" class = "btn" > Bestel nu </ a > …" at bounding box center [340, 271] width 464 height 169
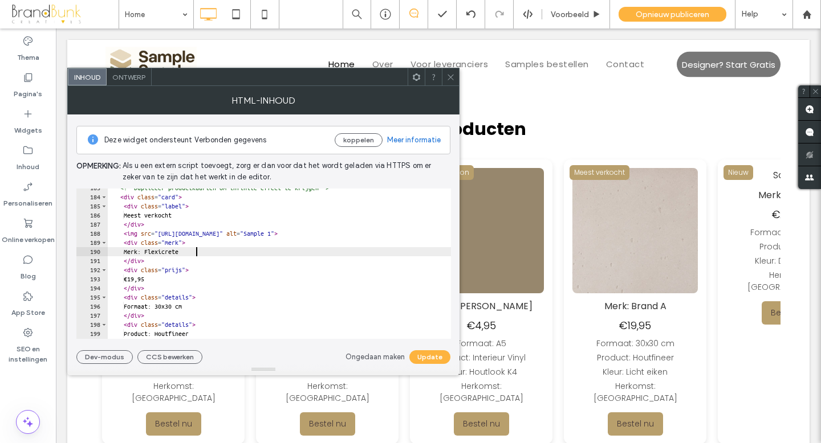
click at [142, 280] on div "<!-- Dupliceer productkaarten om infinite effect te krijgen --> < div class = "…" at bounding box center [340, 267] width 464 height 169
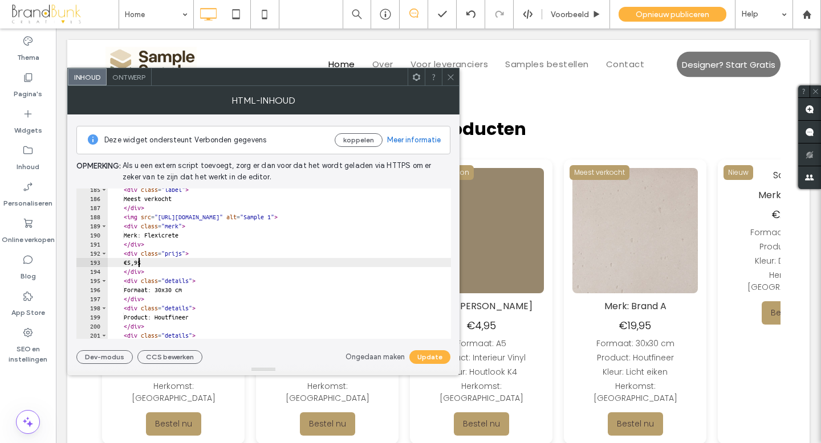
scroll to position [1681, 0]
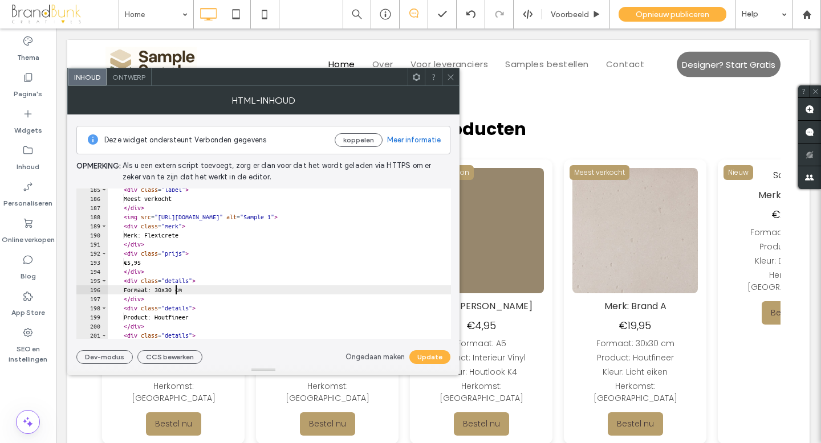
click at [176, 291] on div "< div class = "label" > Meest verkocht </ div > < img src = "https://irp.cdn-we…" at bounding box center [340, 269] width 464 height 169
click at [187, 291] on div "< div class = "label" > Meest verkocht </ div > < img src = "https://irp.cdn-we…" at bounding box center [340, 269] width 464 height 169
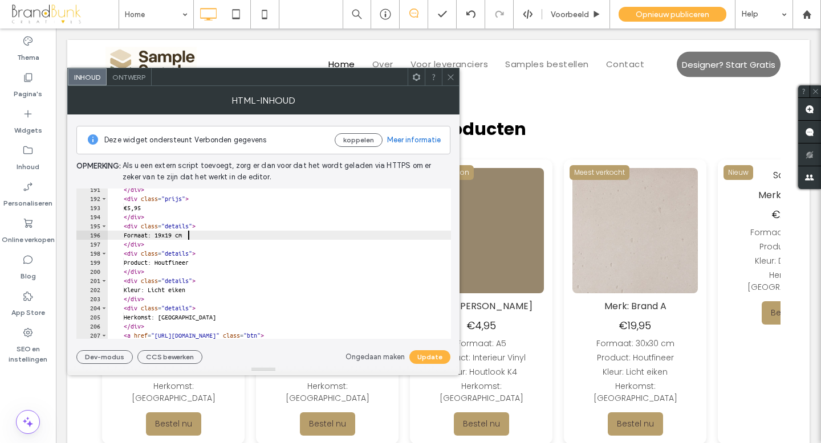
scroll to position [1736, 0]
click at [210, 263] on div "</ div > < div class = "prijs" > €5,95 </ div > < div class = "details" > Forma…" at bounding box center [340, 269] width 464 height 169
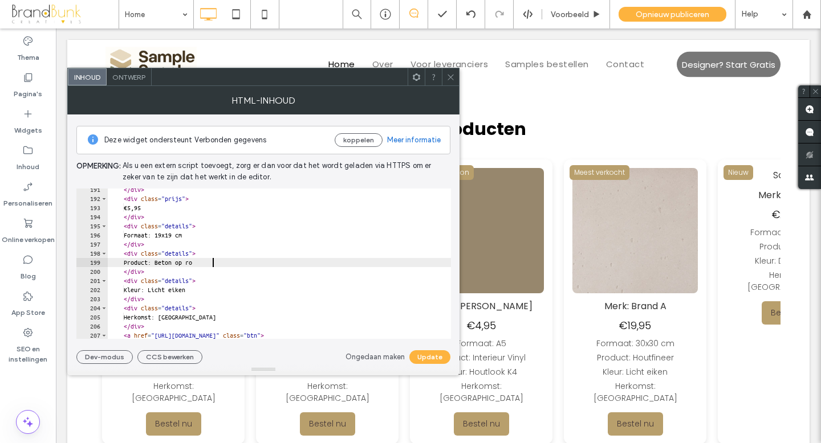
scroll to position [0, 8]
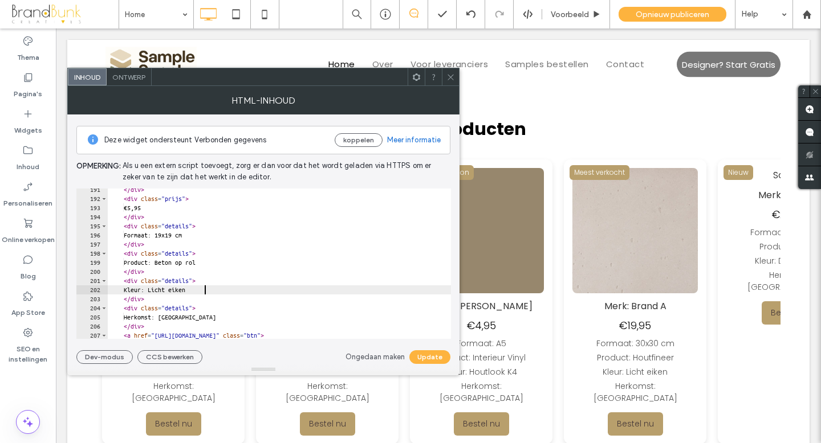
click at [205, 293] on div "</ div > < div class = "prijs" > €5,95 </ div > < div class = "details" > Forma…" at bounding box center [340, 269] width 464 height 169
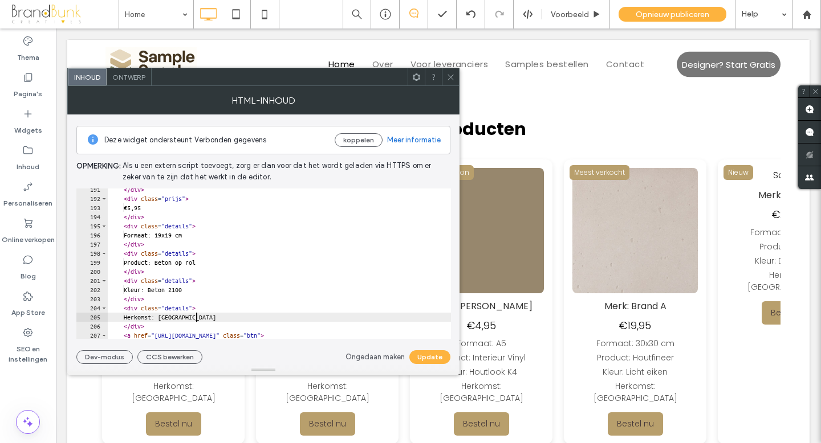
click at [197, 319] on div "</ div > < div class = "prijs" > €5,95 </ div > < div class = "details" > Forma…" at bounding box center [340, 269] width 464 height 169
drag, startPoint x: 197, startPoint y: 319, endPoint x: 172, endPoint y: 318, distance: 24.5
click at [172, 318] on div "</ div > < div class = "prijs" > €5,95 </ div > < div class = "details" > Forma…" at bounding box center [340, 269] width 464 height 169
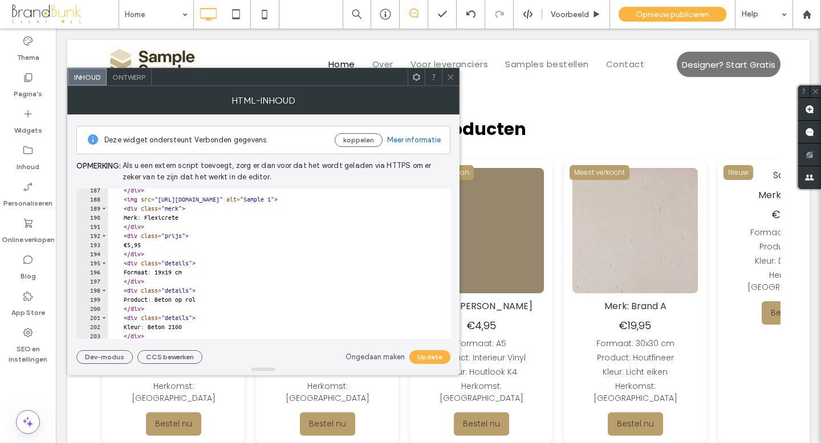
scroll to position [1698, 0]
type textarea "**********"
click at [426, 356] on button "Update" at bounding box center [429, 357] width 41 height 14
click at [451, 76] on icon at bounding box center [450, 77] width 9 height 9
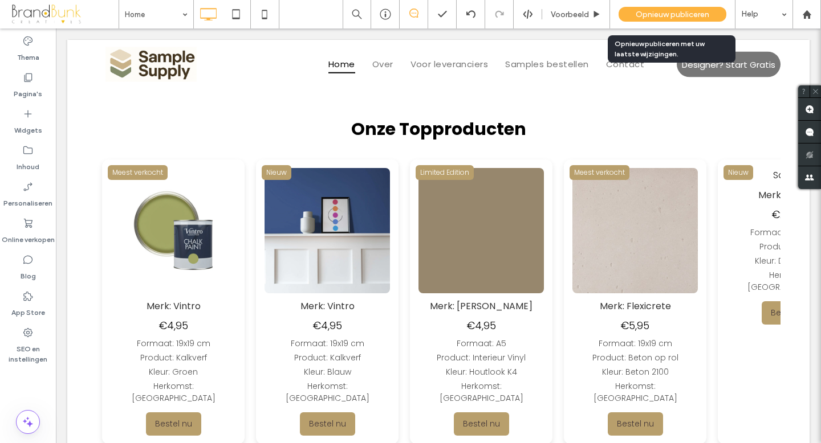
click at [654, 15] on span "Opnieuw publiceren" at bounding box center [672, 15] width 74 height 10
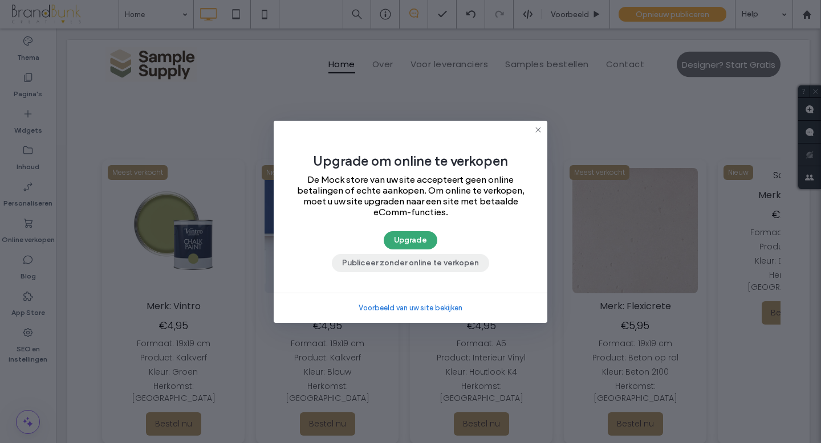
click at [444, 270] on button "Publiceer zonder online te verkopen" at bounding box center [410, 263] width 157 height 18
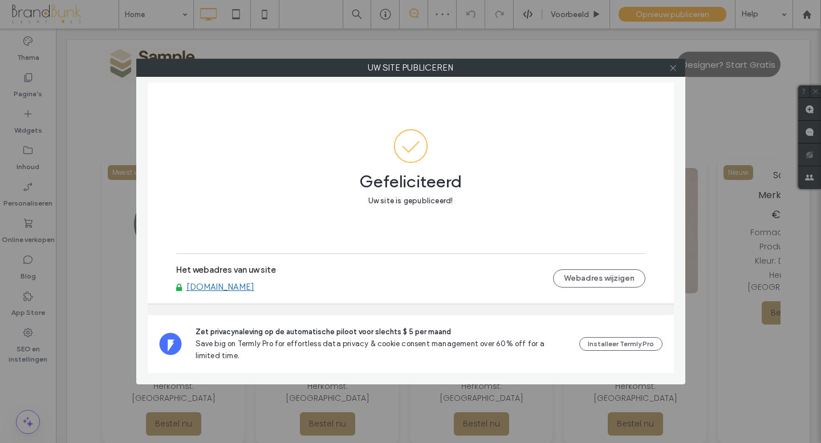
click at [673, 68] on icon at bounding box center [672, 68] width 9 height 9
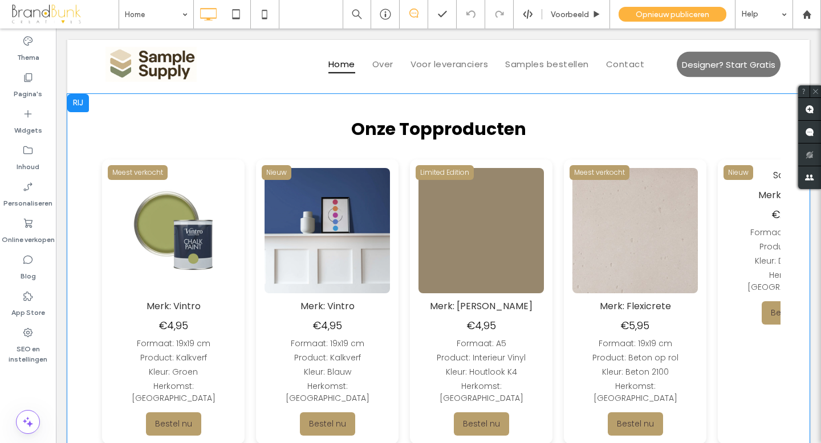
click at [719, 211] on div "€24,95" at bounding box center [781, 214] width 125 height 15
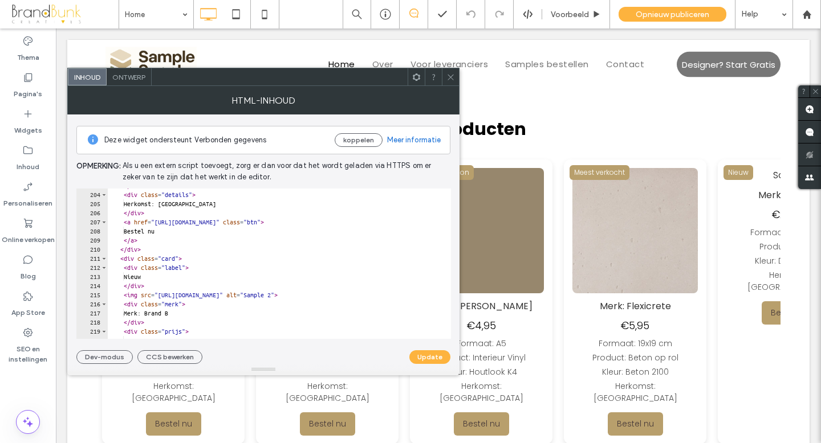
scroll to position [1854, 0]
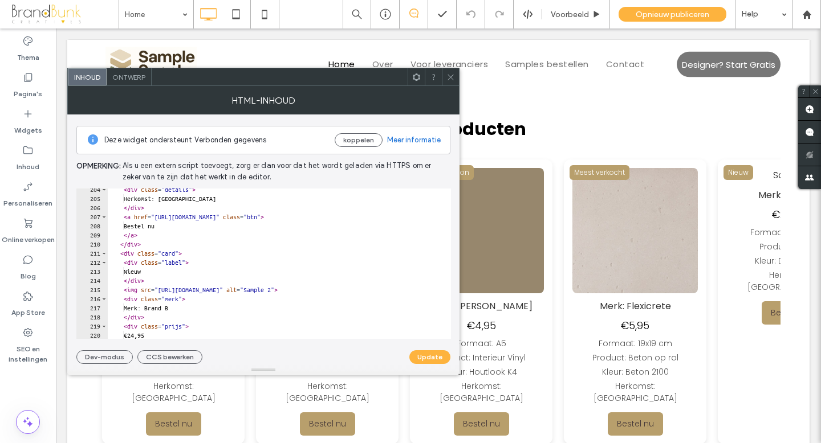
click at [451, 79] on icon at bounding box center [450, 77] width 9 height 9
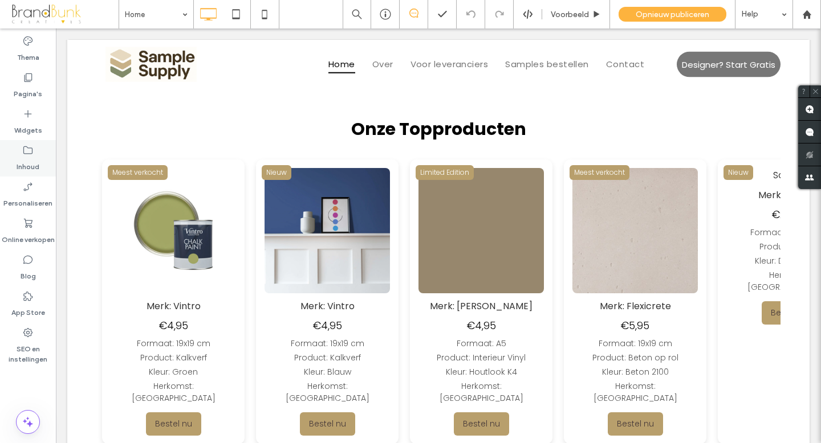
click at [31, 161] on label "Inhoud" at bounding box center [28, 164] width 23 height 16
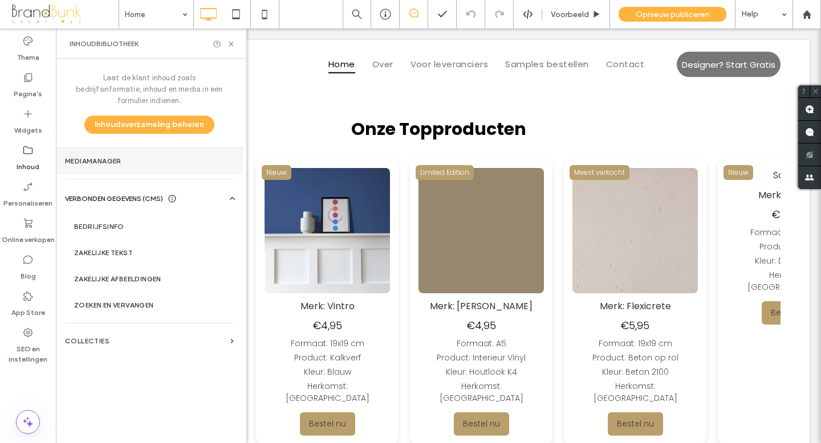
click at [104, 157] on label "Mediamanager" at bounding box center [149, 161] width 169 height 8
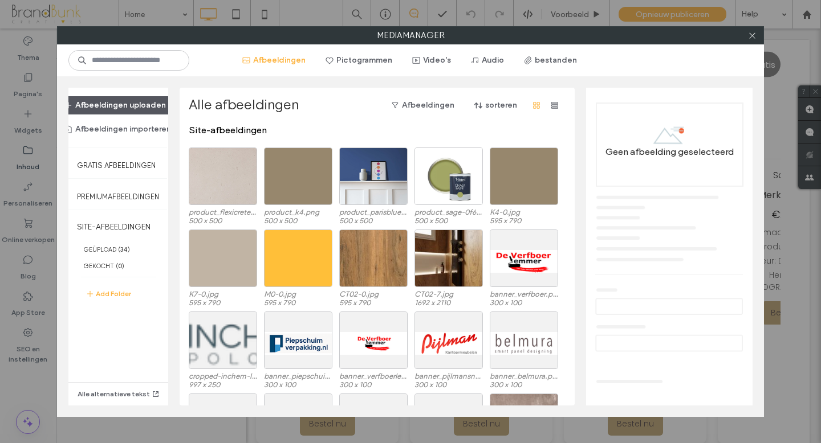
click at [129, 107] on button "Afbeeldingen uploaden" at bounding box center [115, 105] width 121 height 18
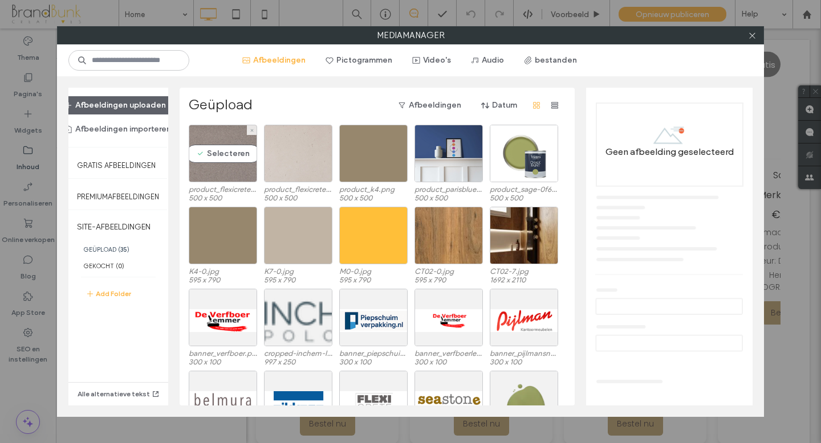
click at [238, 173] on div "Selecteren" at bounding box center [223, 154] width 68 height 58
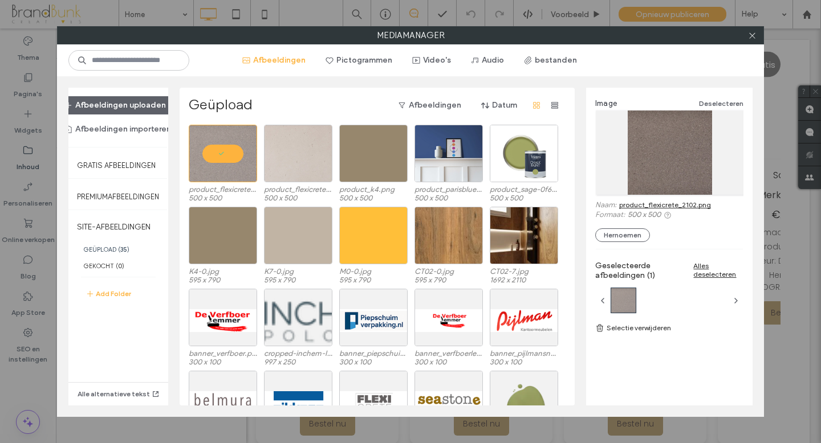
click at [642, 203] on link "product_flexicrete_2102.png" at bounding box center [665, 205] width 92 height 9
click at [751, 36] on icon at bounding box center [752, 35] width 9 height 9
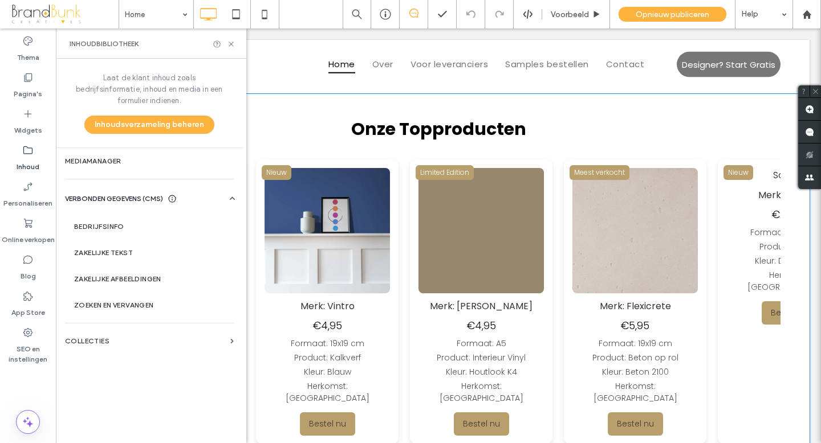
click at [381, 223] on img at bounding box center [443, 230] width 125 height 125
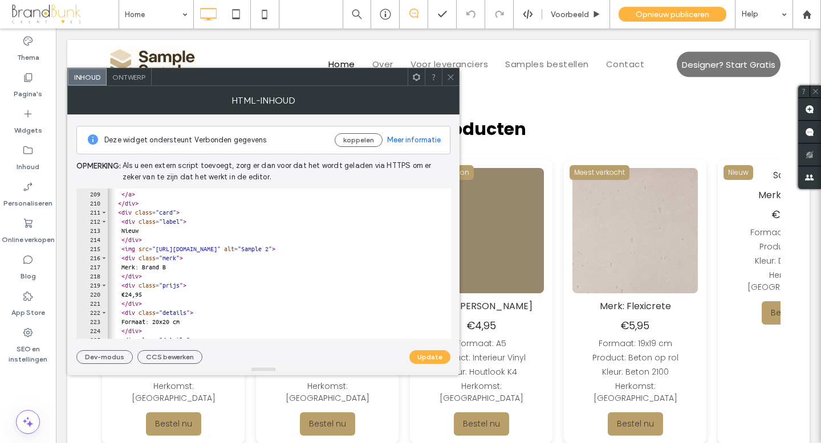
scroll to position [1897, 0]
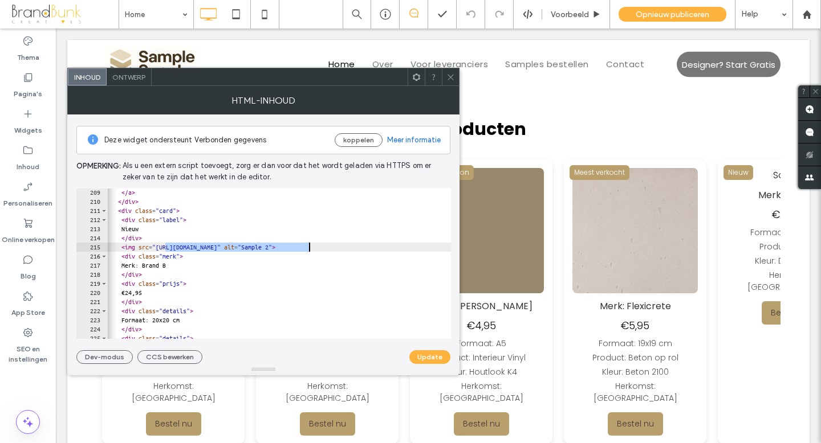
drag, startPoint x: 164, startPoint y: 247, endPoint x: 307, endPoint y: 247, distance: 143.0
click at [307, 247] on div "</ a > </ div > < div class = "card" > < div class = "label" > Nieuw </ div > <…" at bounding box center [337, 272] width 464 height 169
paste textarea "**********"
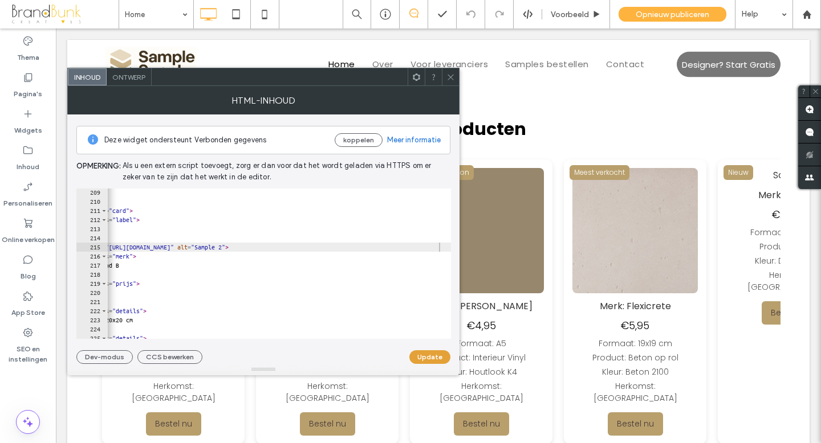
click at [432, 356] on button "Update" at bounding box center [429, 357] width 41 height 14
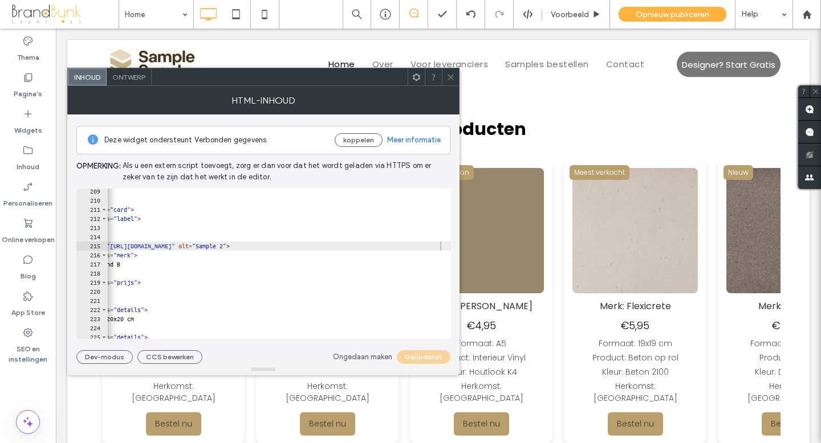
scroll to position [0, 47]
type textarea "******"
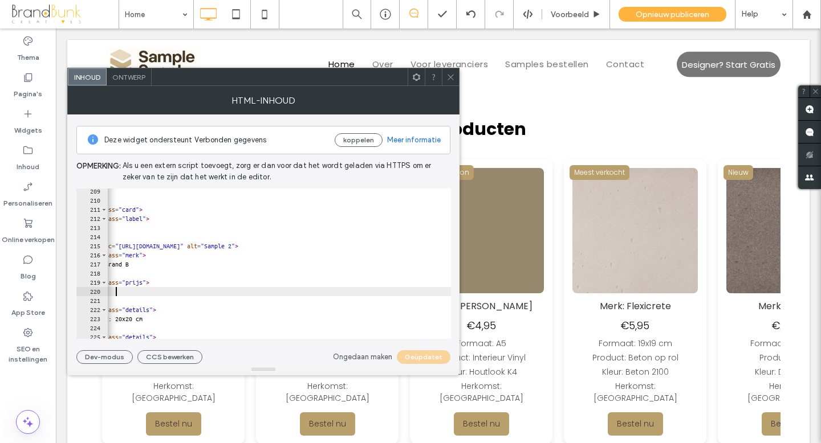
click at [201, 295] on div "</ a > </ div > < div class = "card" > < div class = "label" > Nieuw </ div > <…" at bounding box center [300, 271] width 464 height 169
click at [451, 79] on icon at bounding box center [450, 77] width 9 height 9
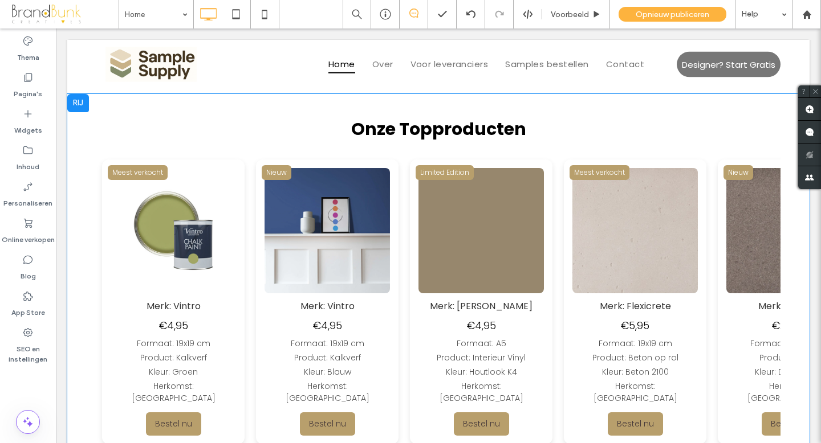
click at [722, 239] on img at bounding box center [784, 230] width 125 height 125
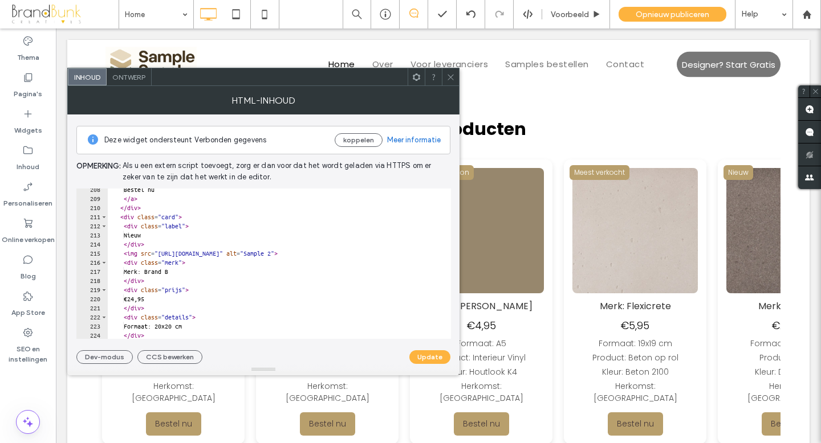
scroll to position [1891, 0]
click at [186, 274] on div "Bestel nu </ a > </ div > < div class = "card" > < div class = "label" > Nieuw …" at bounding box center [340, 269] width 464 height 169
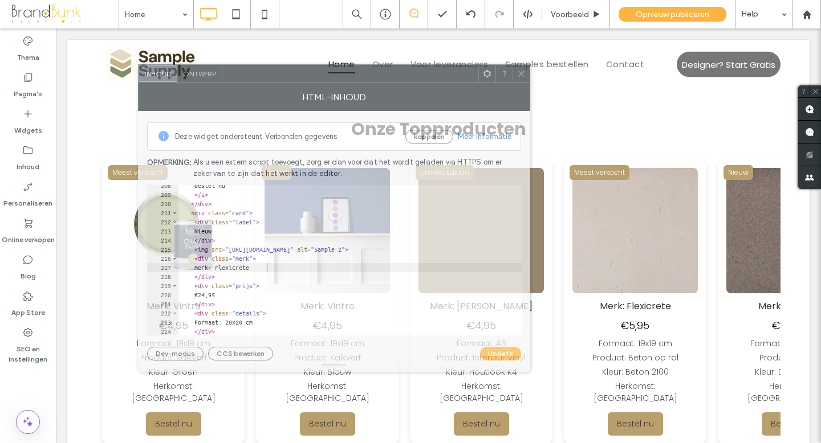
drag, startPoint x: 241, startPoint y: 79, endPoint x: 311, endPoint y: 76, distance: 70.1
click at [312, 75] on div at bounding box center [350, 73] width 256 height 17
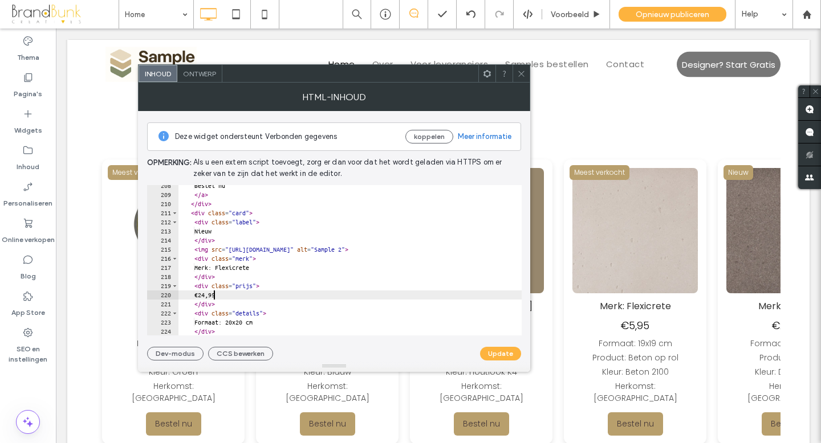
scroll to position [0, 3]
click at [213, 297] on div "Bestel nu </ a > </ div > < div class = "card" > < div class = "label" > Nieuw …" at bounding box center [410, 265] width 464 height 169
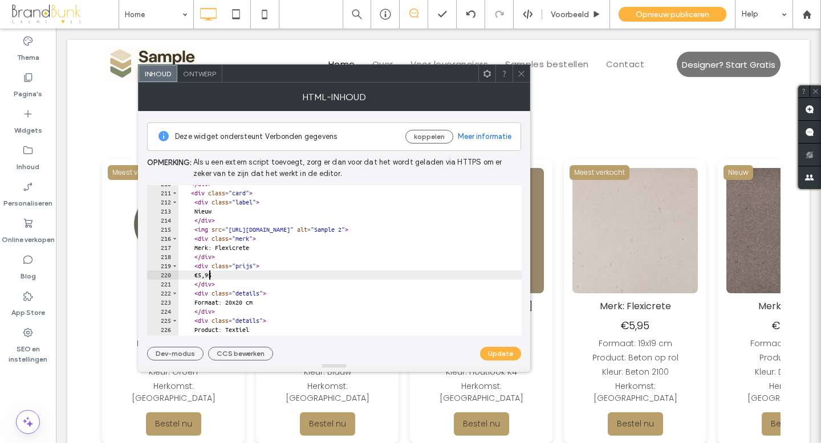
scroll to position [1912, 0]
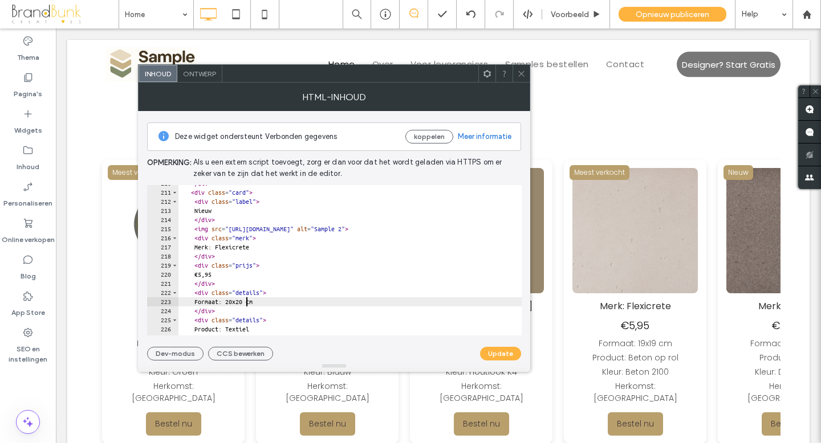
click at [245, 303] on div "</ div > < div class = "card" > < div class = "label" > Nieuw </ div > < img sr…" at bounding box center [410, 263] width 464 height 169
click at [258, 304] on div "</ div > < div class = "card" > < div class = "label" > Nieuw </ div > < img sr…" at bounding box center [410, 263] width 464 height 169
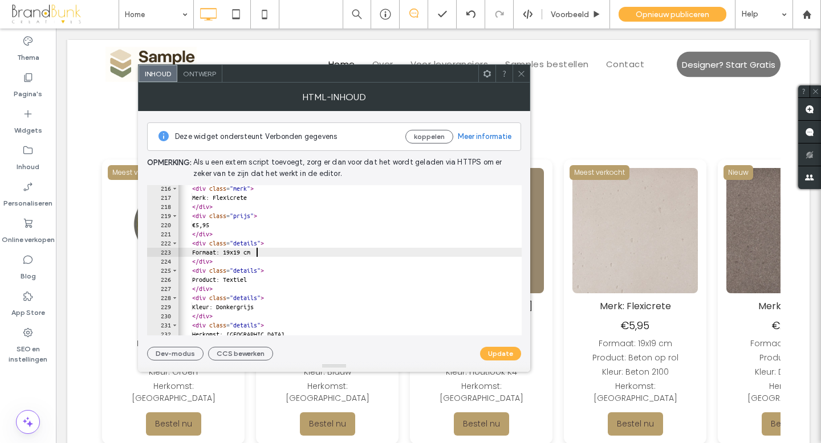
scroll to position [0, 2]
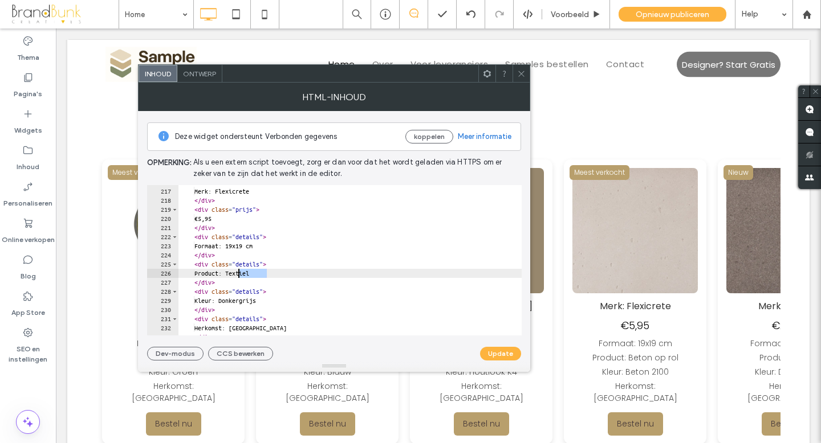
drag, startPoint x: 268, startPoint y: 275, endPoint x: 238, endPoint y: 275, distance: 30.2
click at [238, 275] on div "< div class = "merk" > Merk: Flexicrete </ div > < div class = "prijs" > €5,95 …" at bounding box center [410, 262] width 464 height 169
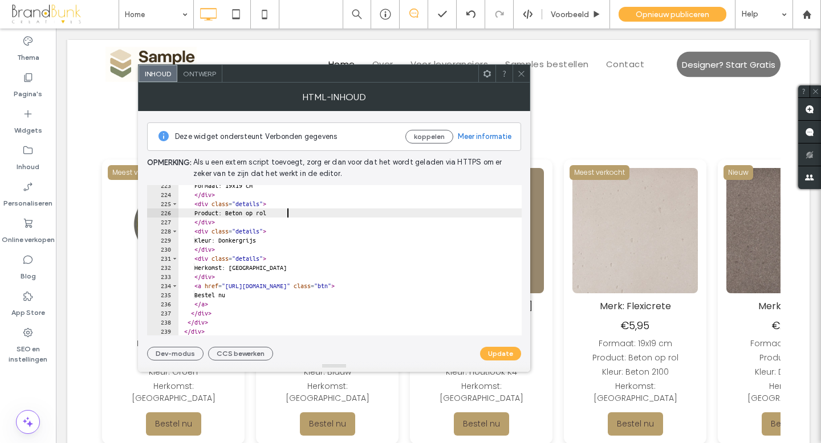
scroll to position [2029, 0]
type textarea "**********"
click at [494, 352] on button "Update" at bounding box center [500, 354] width 41 height 14
click at [520, 76] on icon at bounding box center [521, 74] width 9 height 9
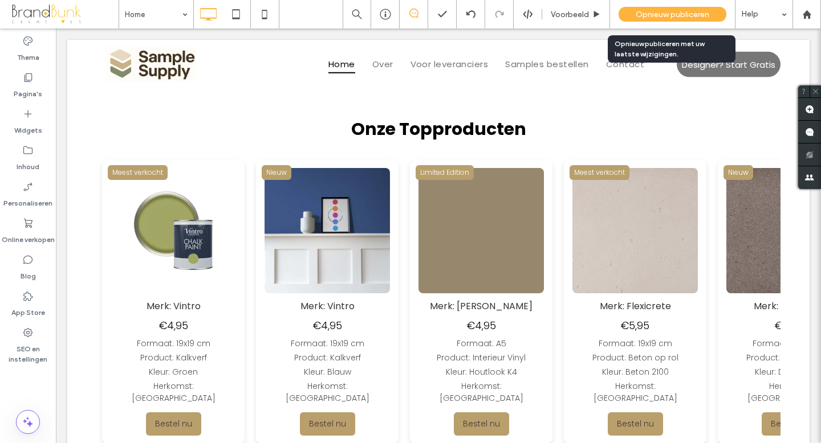
click at [650, 13] on span "Opnieuw publiceren" at bounding box center [672, 15] width 74 height 10
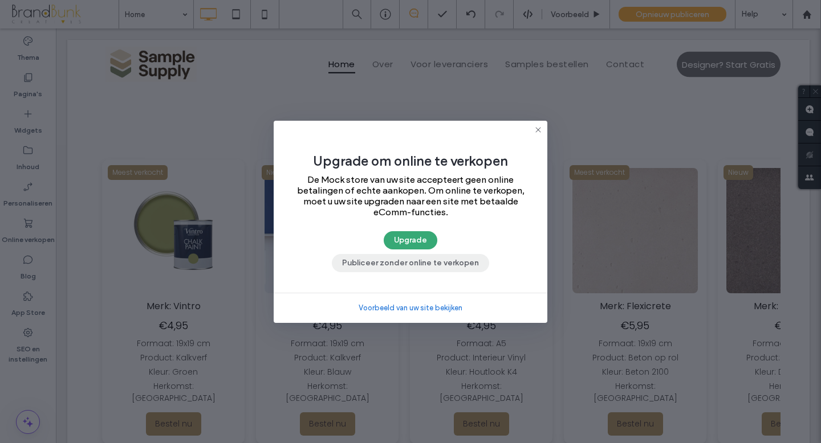
click at [435, 262] on button "Publiceer zonder online te verkopen" at bounding box center [410, 263] width 157 height 18
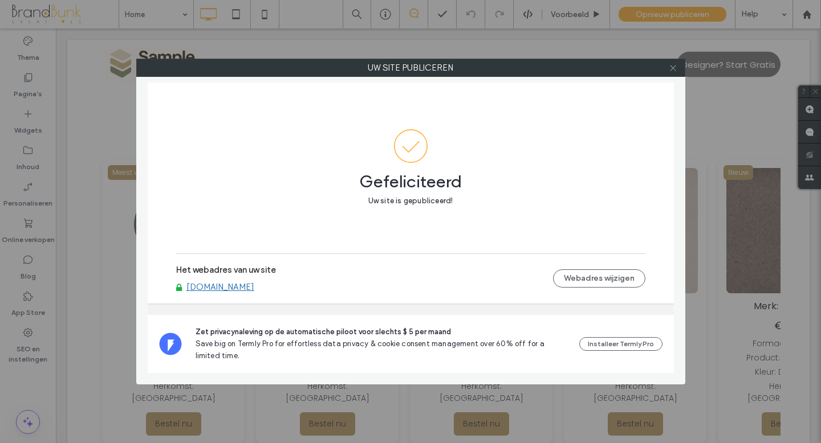
click at [671, 69] on use at bounding box center [673, 68] width 6 height 6
